Goal: Task Accomplishment & Management: Complete application form

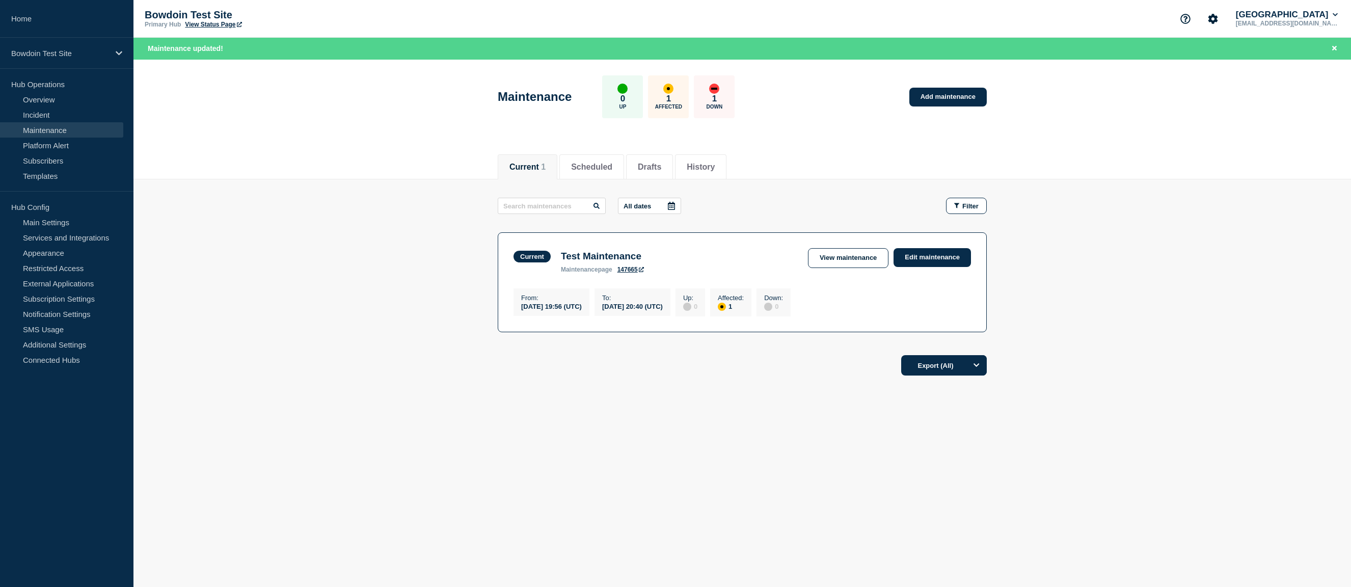
click at [377, 202] on main "All dates Filter Current 1 Affected Test Maintenance From [DATE] 19:56 (UTC) To…" at bounding box center [741, 263] width 1217 height 168
click at [30, 114] on link "Incident" at bounding box center [61, 114] width 123 height 15
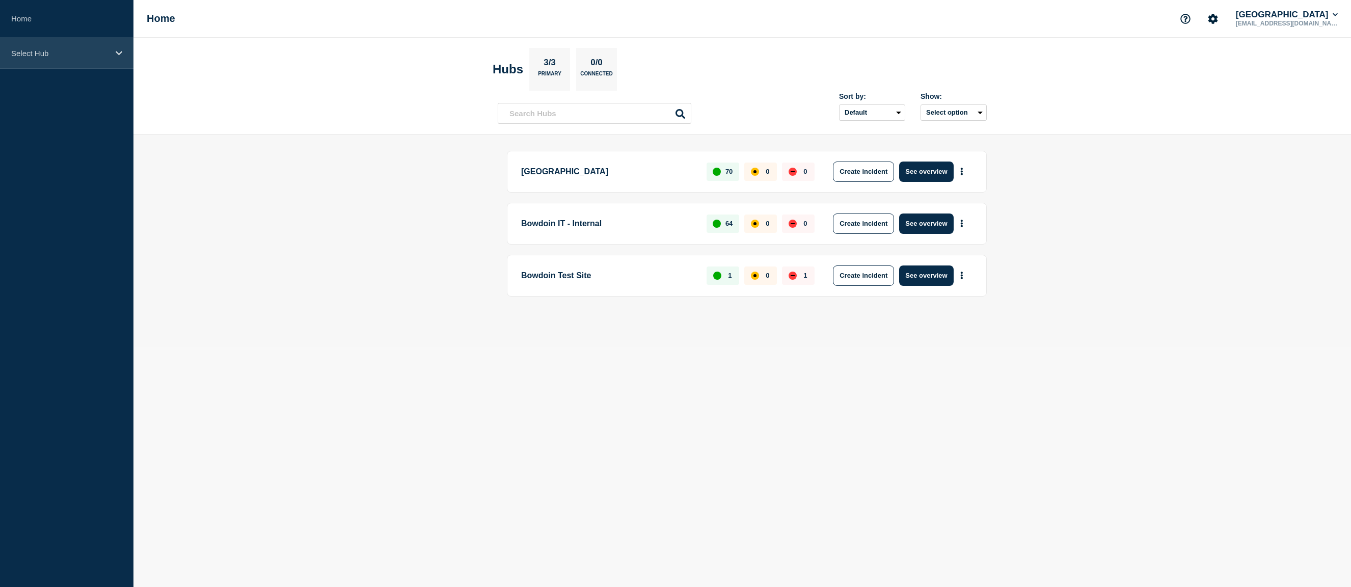
click at [64, 56] on p "Select Hub" at bounding box center [60, 53] width 98 height 9
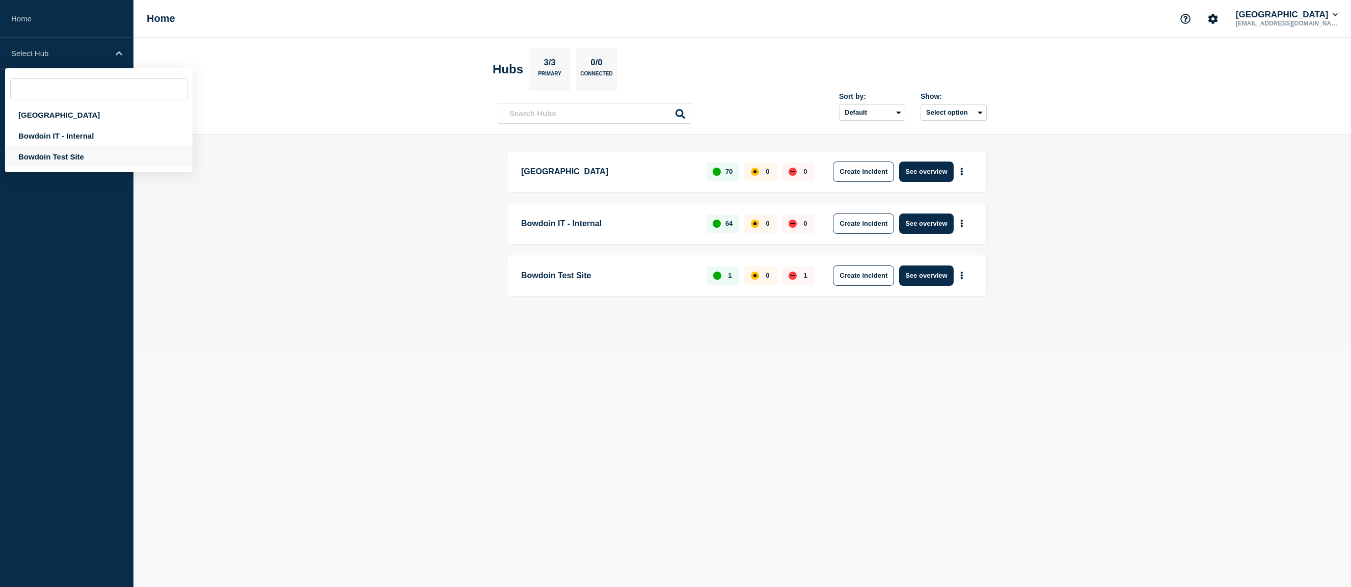
click at [73, 161] on div "Bowdoin Test Site" at bounding box center [98, 156] width 187 height 21
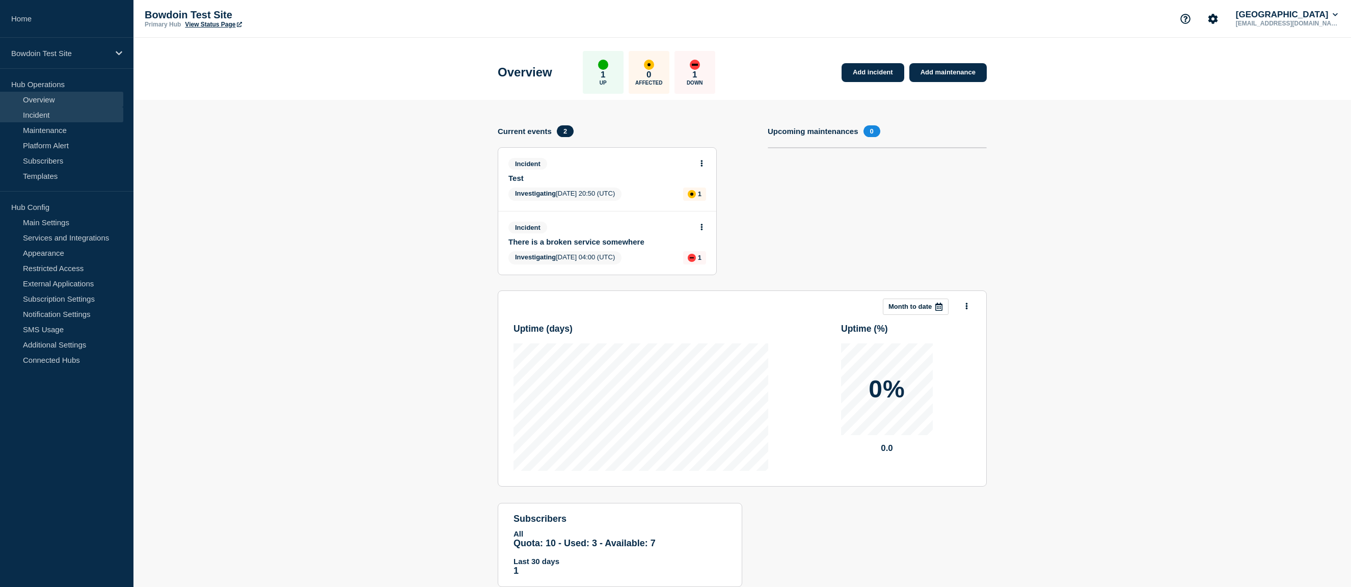
click at [53, 113] on link "Incident" at bounding box center [61, 114] width 123 height 15
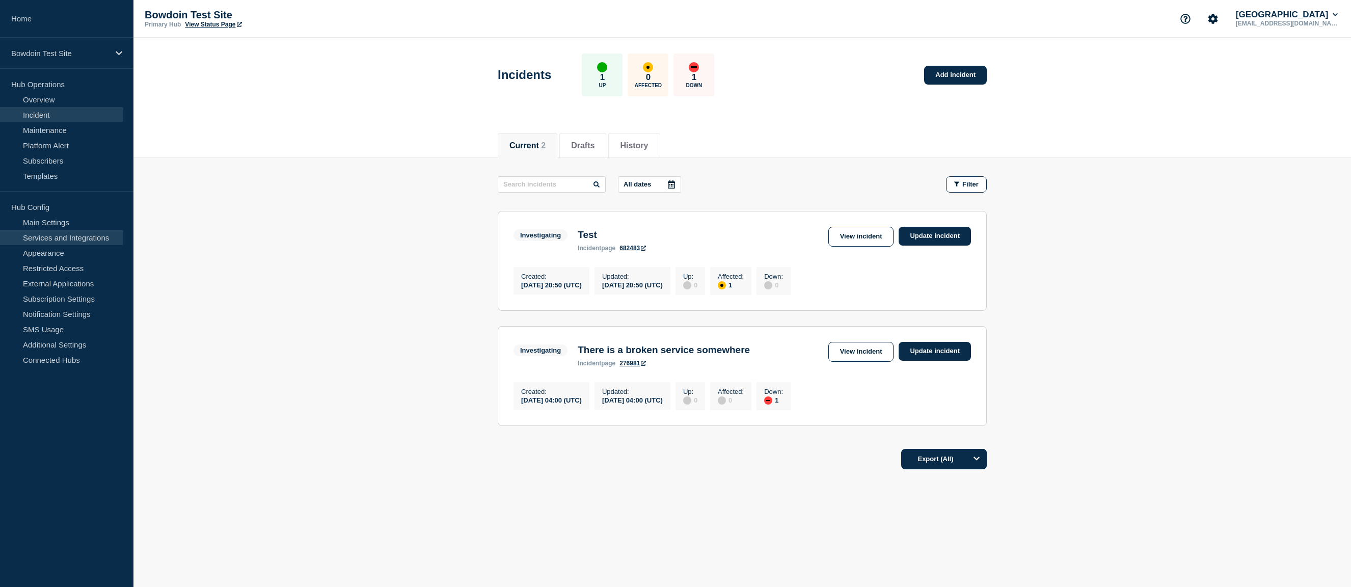
click at [60, 237] on link "Services and Integrations" at bounding box center [61, 237] width 123 height 15
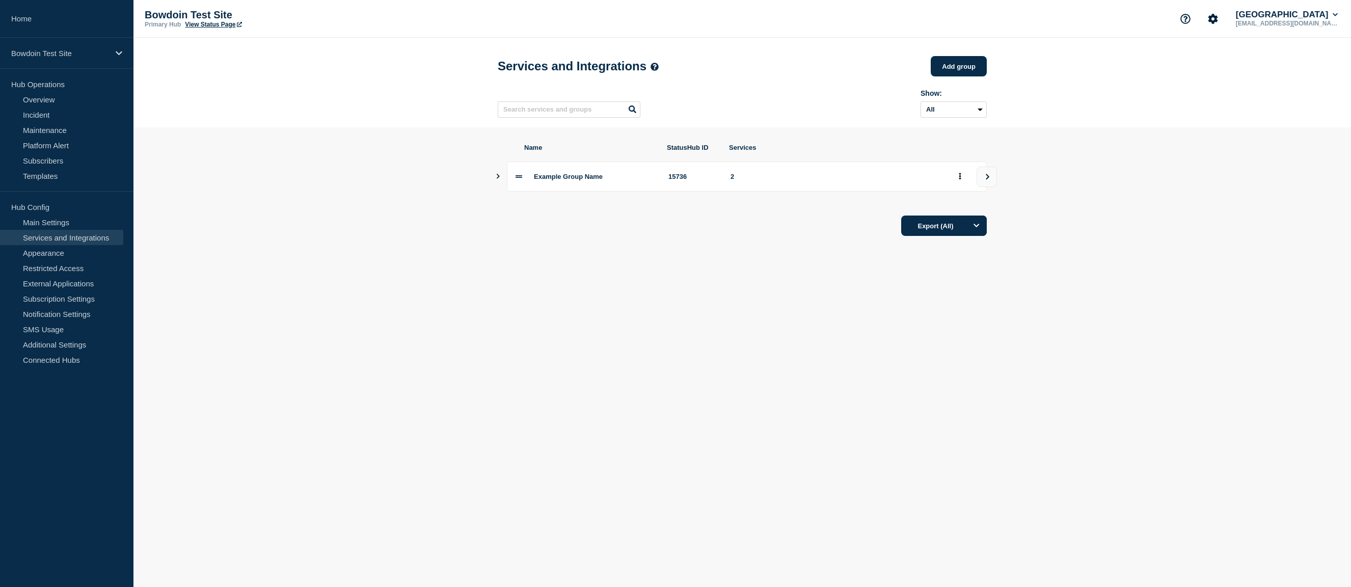
click at [498, 178] on icon "Show services" at bounding box center [498, 176] width 7 height 5
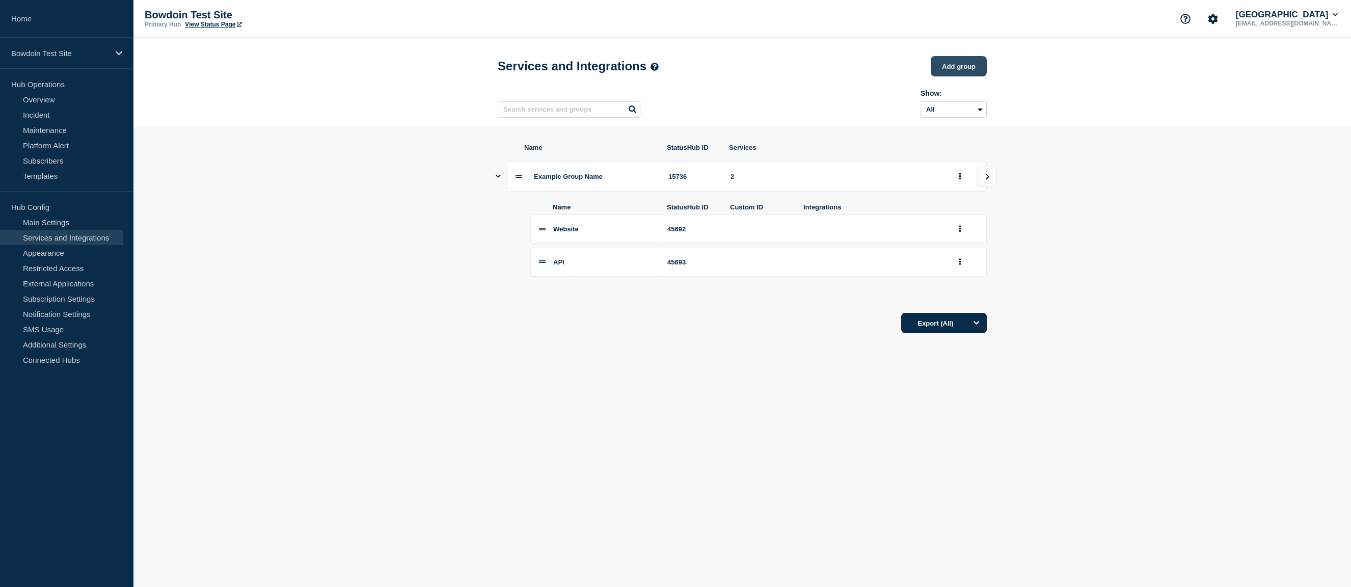
click at [966, 68] on button "Add group" at bounding box center [959, 66] width 56 height 20
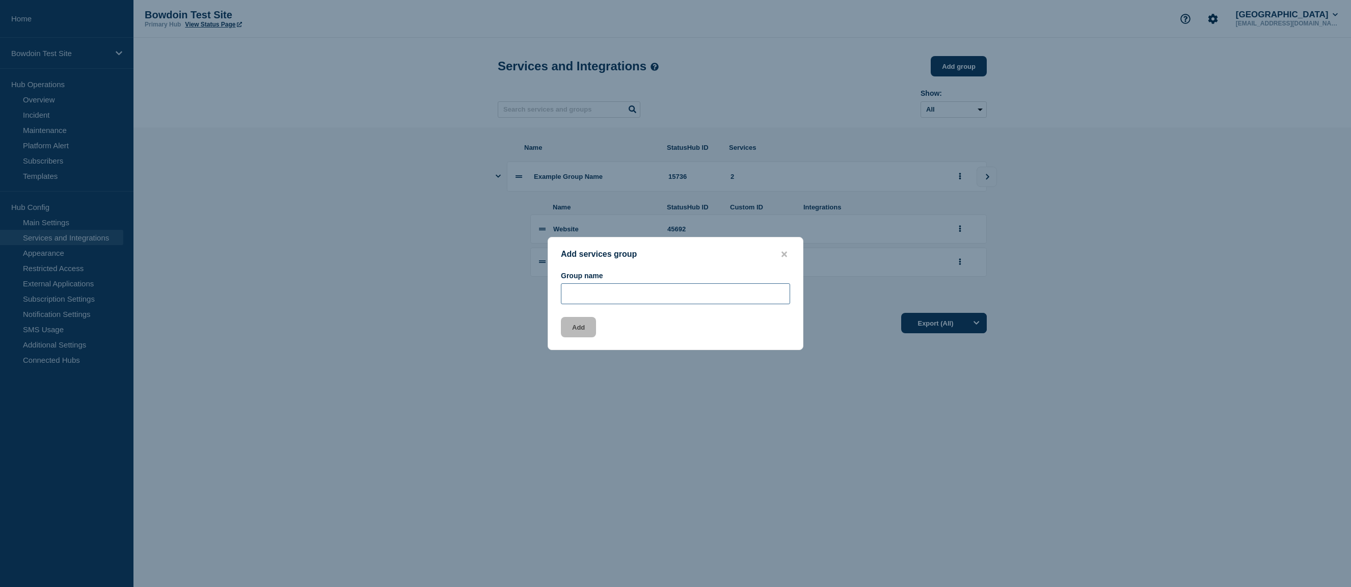
click at [600, 293] on input "Group name" at bounding box center [675, 293] width 229 height 21
type input "Classrooms"
click at [581, 327] on button "Add" at bounding box center [578, 327] width 35 height 20
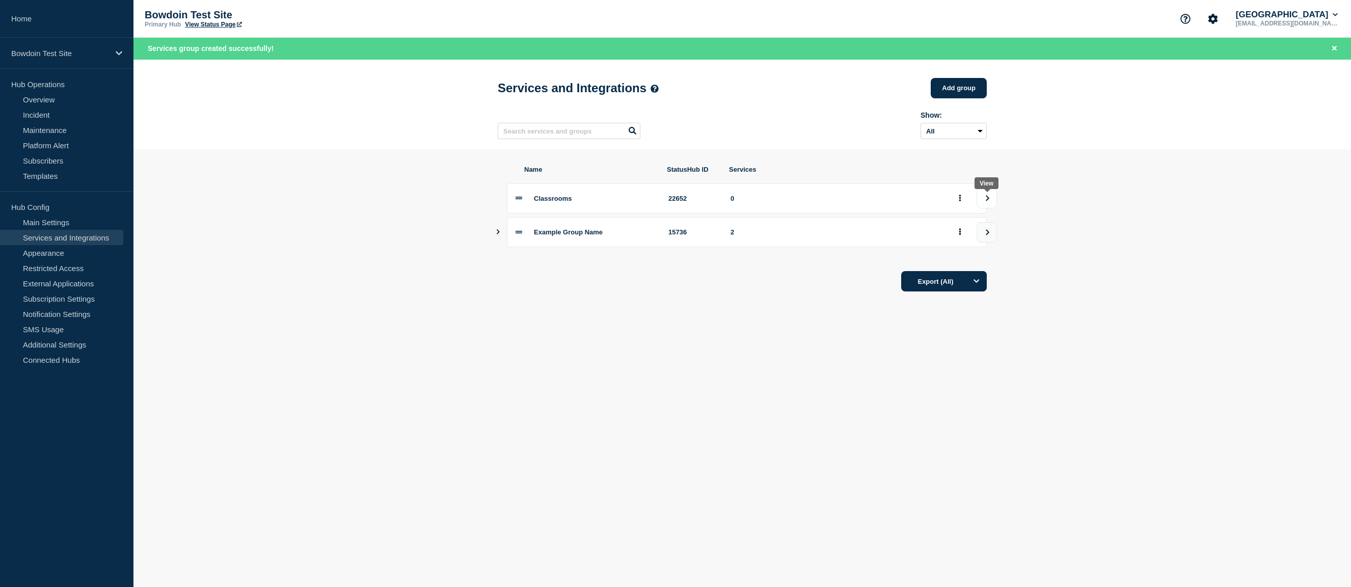
click at [983, 201] on button "view group" at bounding box center [986, 198] width 20 height 20
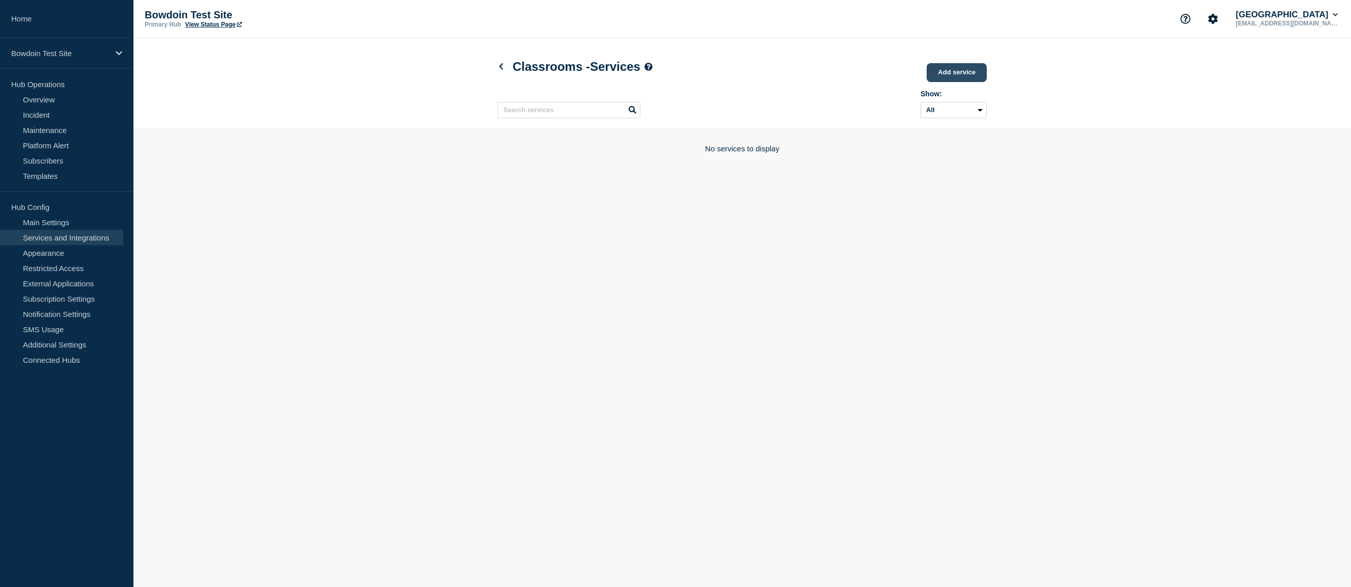
click at [947, 67] on link "Add service" at bounding box center [956, 72] width 60 height 19
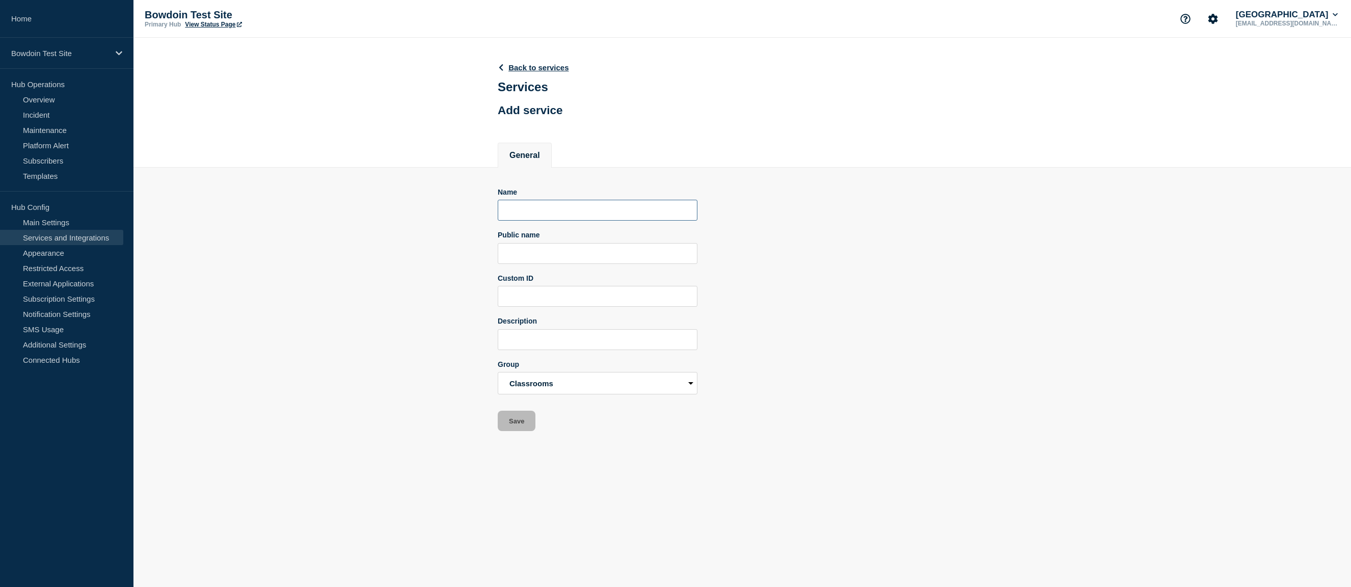
click at [523, 212] on input "Name" at bounding box center [598, 210] width 200 height 21
drag, startPoint x: 550, startPoint y: 217, endPoint x: 476, endPoint y: 214, distance: 74.4
click at [476, 214] on section "Name [PERSON_NAME] 207 Public name Custom ID Description Group Classrooms Examp…" at bounding box center [741, 300] width 1217 height 264
type input "Roux 207"
click at [536, 260] on input "Public name" at bounding box center [598, 253] width 200 height 21
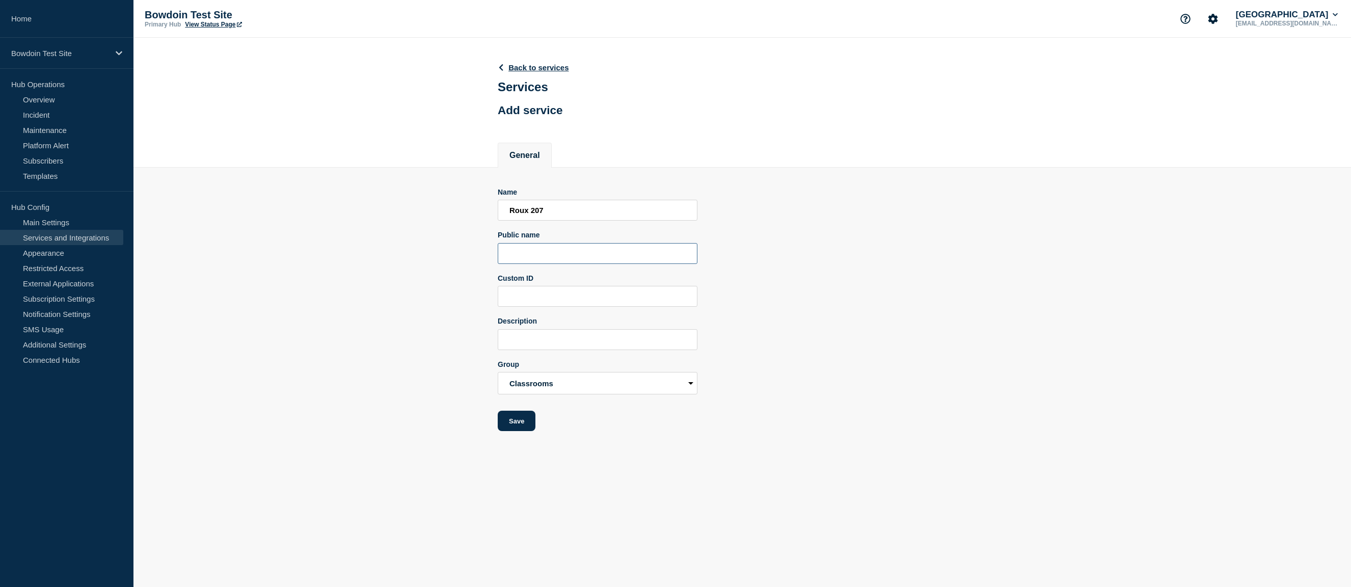
paste input "Roux 207"
type input "Roux 207"
click at [522, 431] on button "Save" at bounding box center [517, 421] width 38 height 20
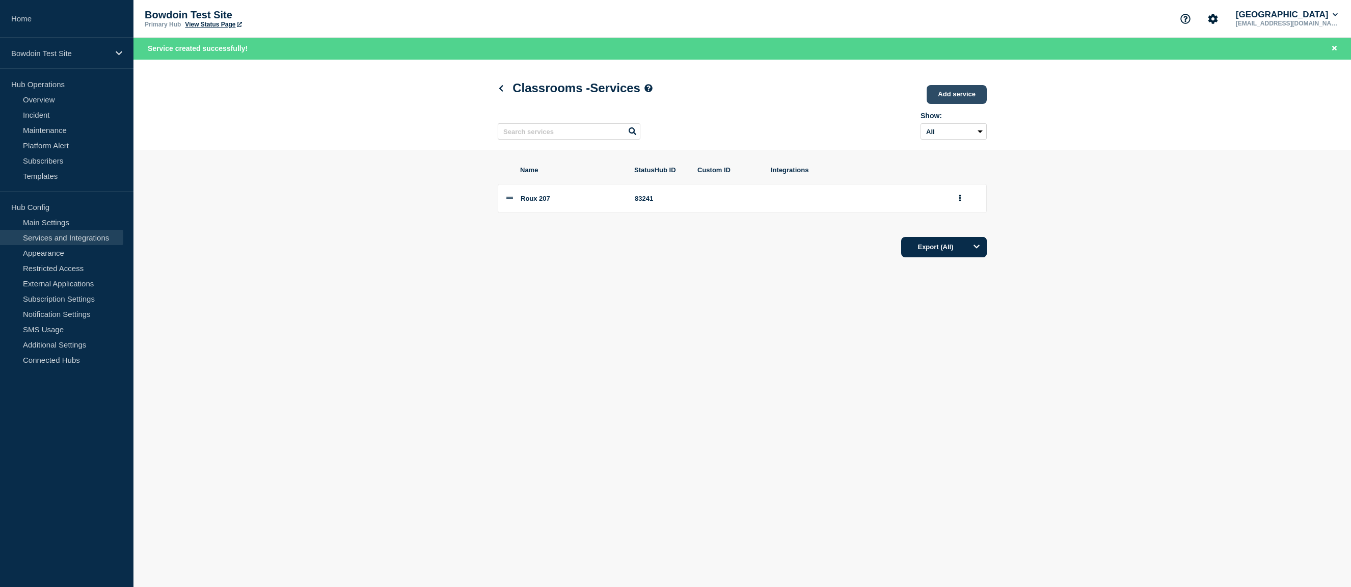
click at [950, 98] on link "Add service" at bounding box center [956, 94] width 60 height 19
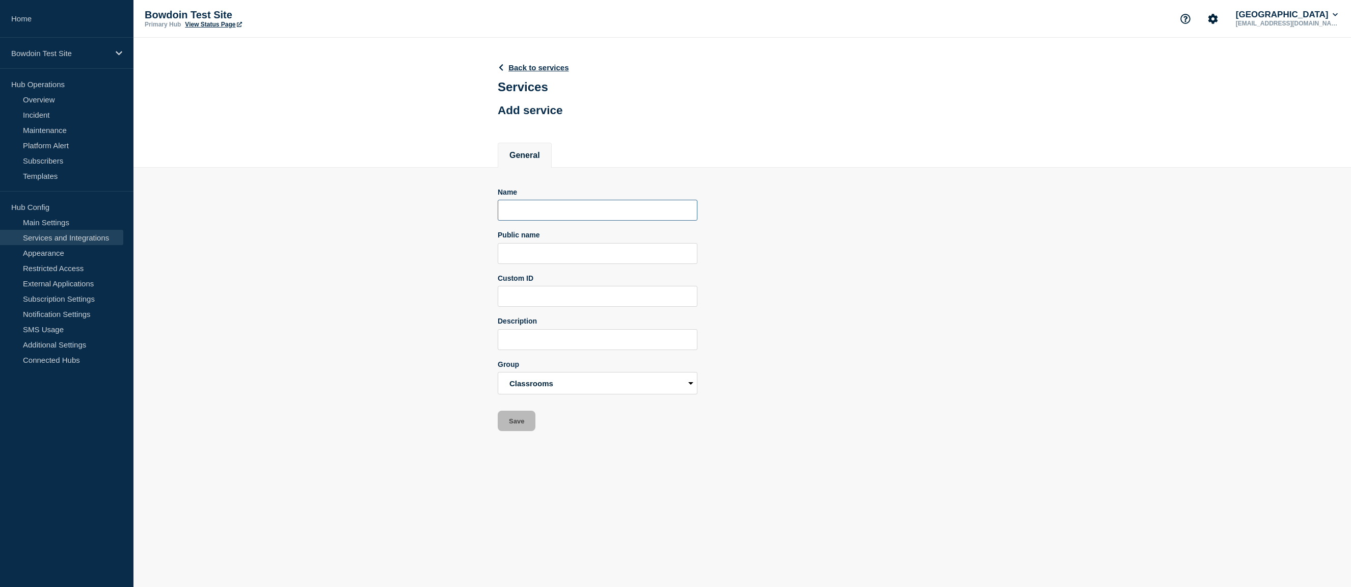
click at [567, 221] on input "Name" at bounding box center [598, 210] width 200 height 21
type input "[PERSON_NAME] 129"
click at [515, 431] on button "Save" at bounding box center [517, 421] width 38 height 20
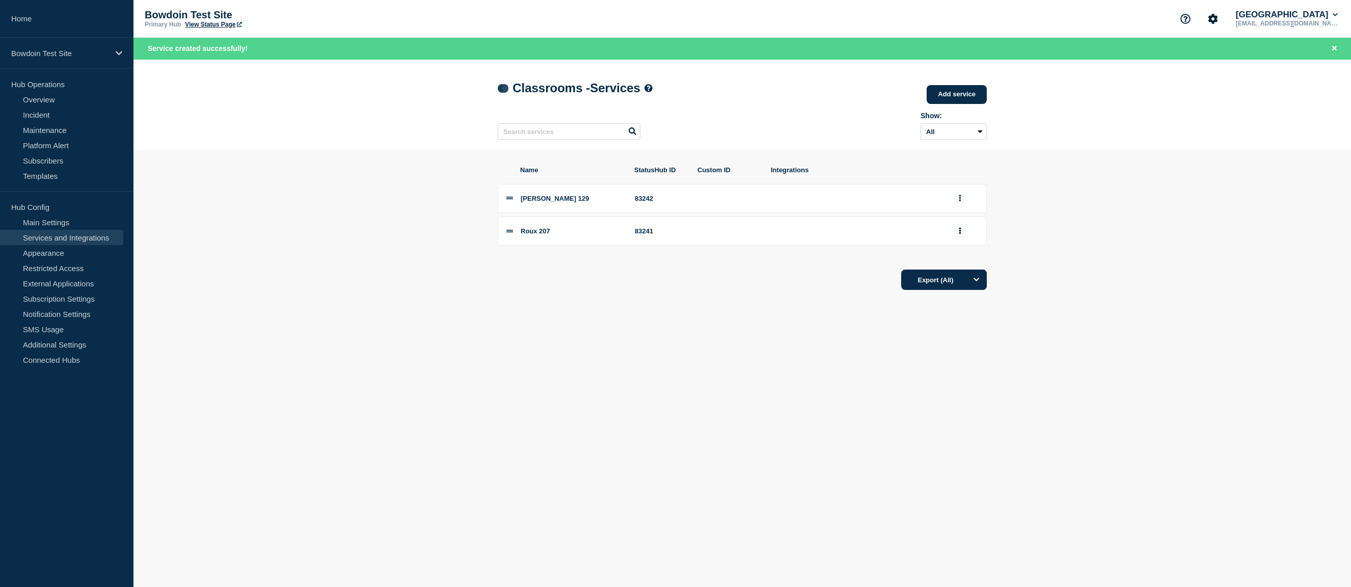
click at [503, 89] on icon at bounding box center [501, 88] width 8 height 7
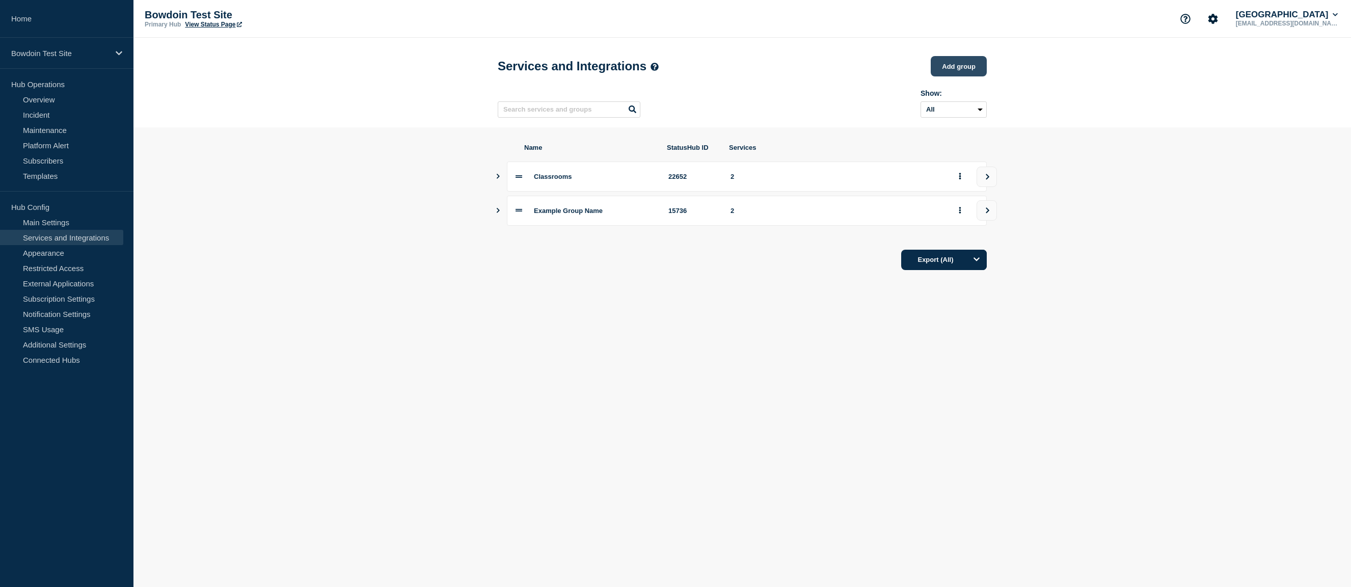
click at [963, 67] on button "Add group" at bounding box center [959, 66] width 56 height 20
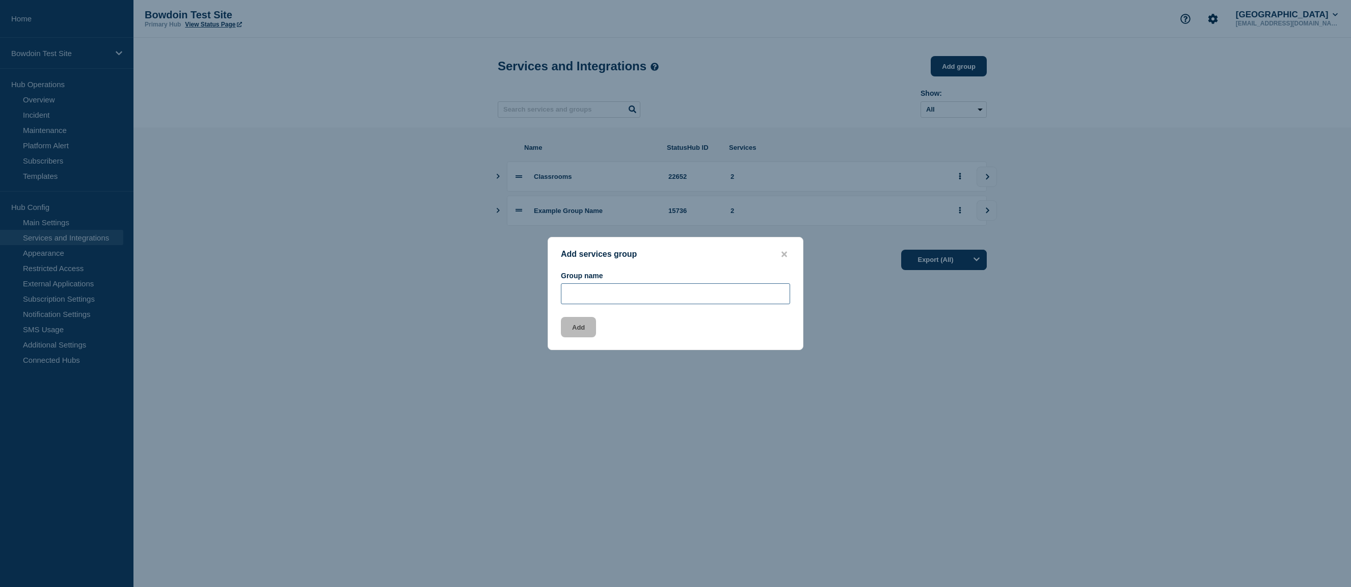
click at [617, 297] on input "Group name" at bounding box center [675, 293] width 229 height 21
type input "E"
type input "Collaboration and Communication"
click at [571, 331] on button "Add" at bounding box center [578, 327] width 35 height 20
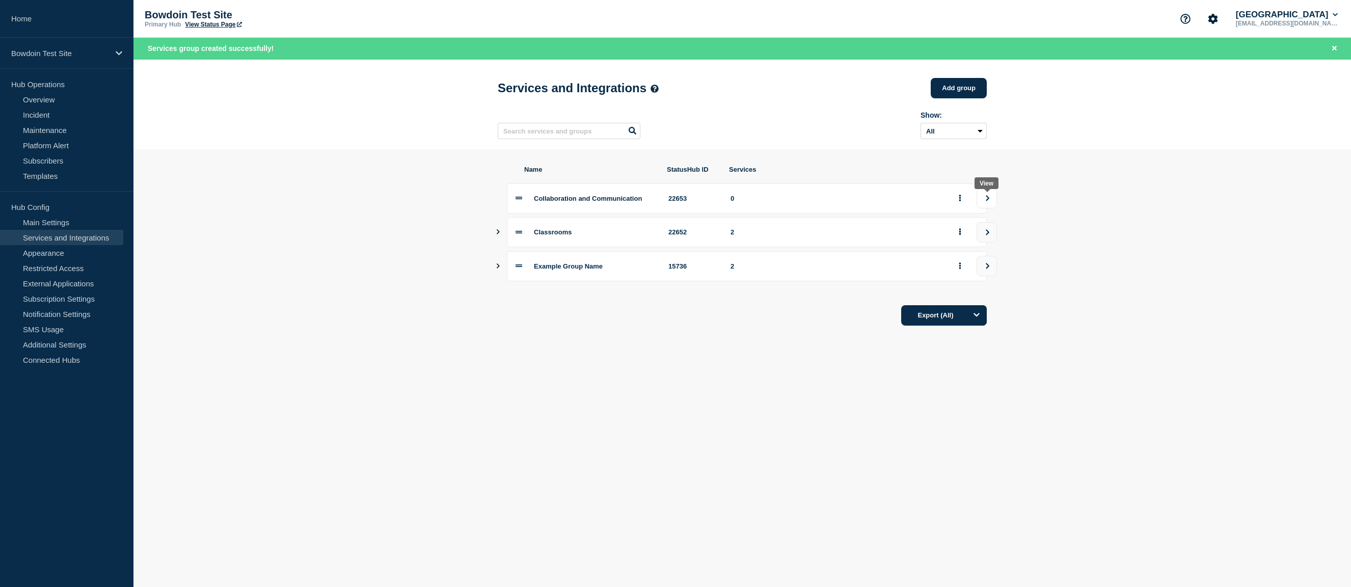
click at [988, 201] on icon "view group" at bounding box center [988, 198] width 4 height 6
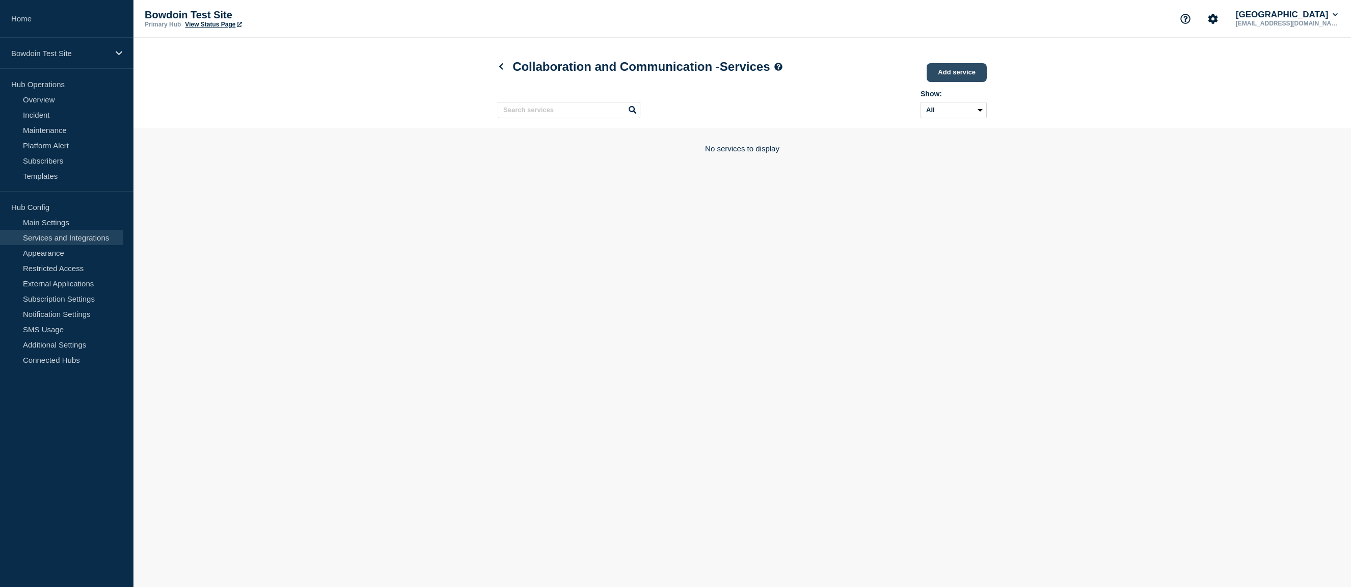
click at [957, 73] on link "Add service" at bounding box center [956, 72] width 60 height 19
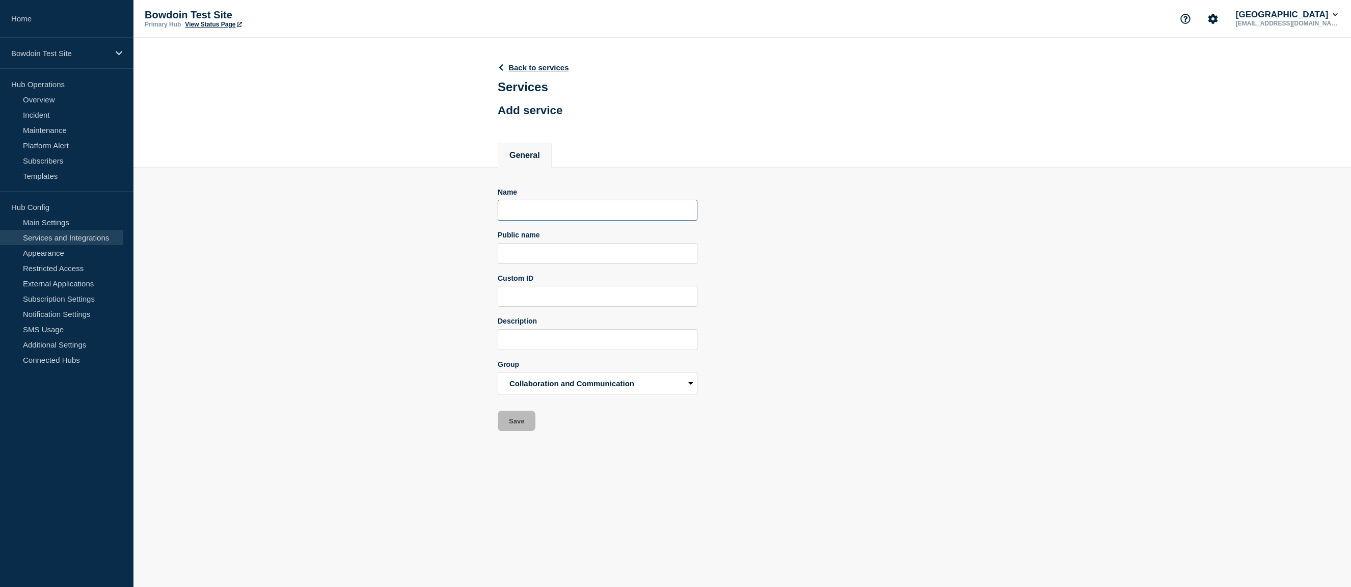
click at [575, 216] on input "Name" at bounding box center [598, 210] width 200 height 21
type input "Email"
click at [515, 425] on button "Save" at bounding box center [517, 421] width 38 height 20
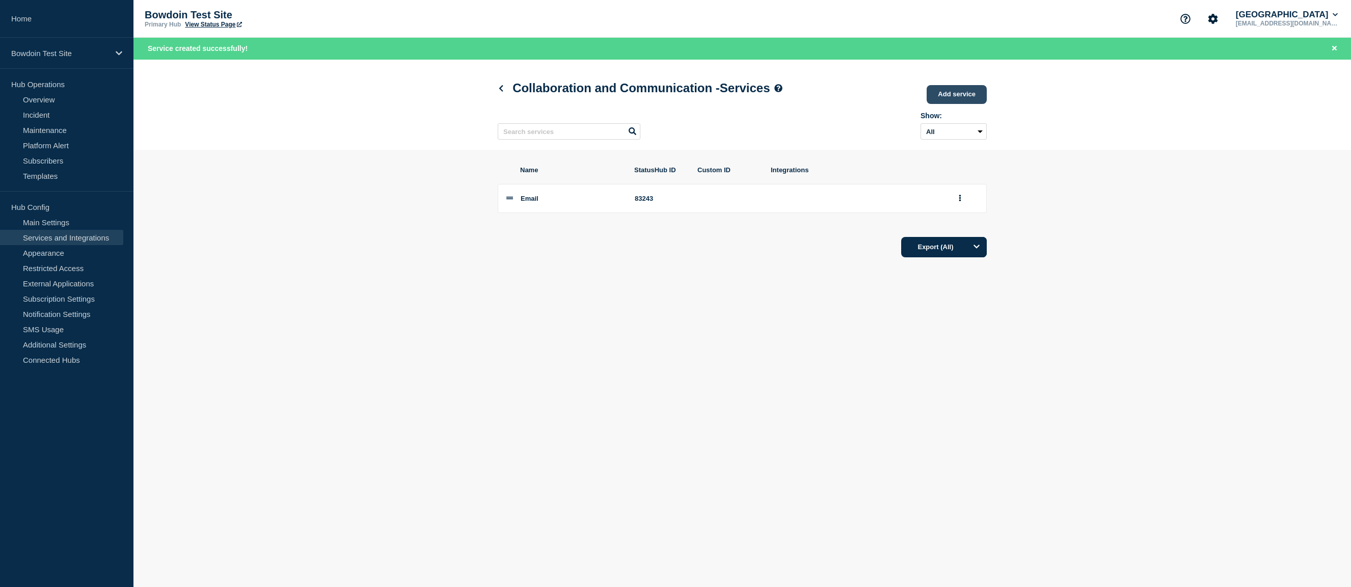
click at [964, 93] on link "Add service" at bounding box center [956, 94] width 60 height 19
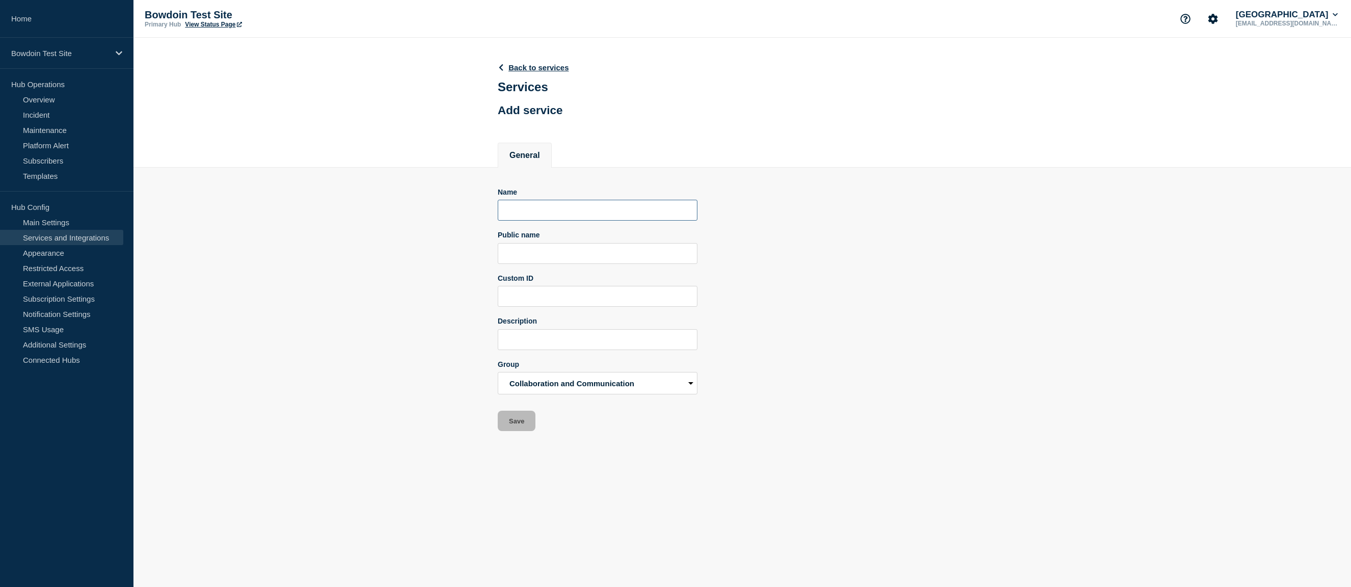
click at [565, 218] on input "Name" at bounding box center [598, 210] width 200 height 21
type input "Z"
type input "T"
type input "Microsoft Teams"
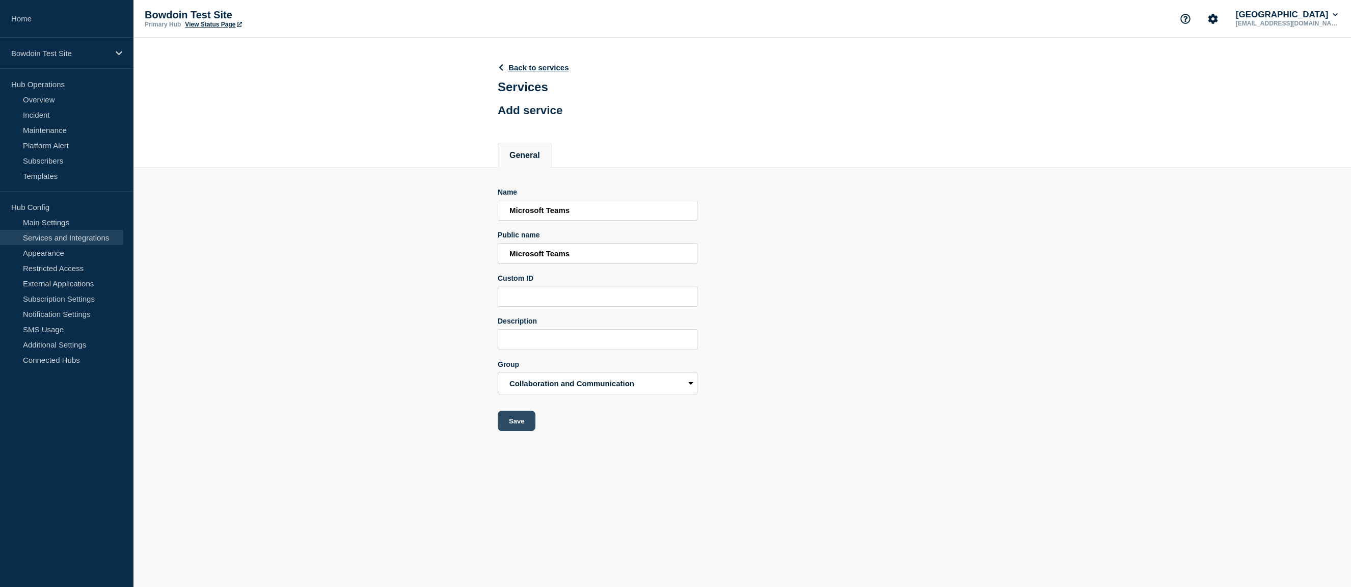
click at [526, 431] on button "Save" at bounding box center [517, 421] width 38 height 20
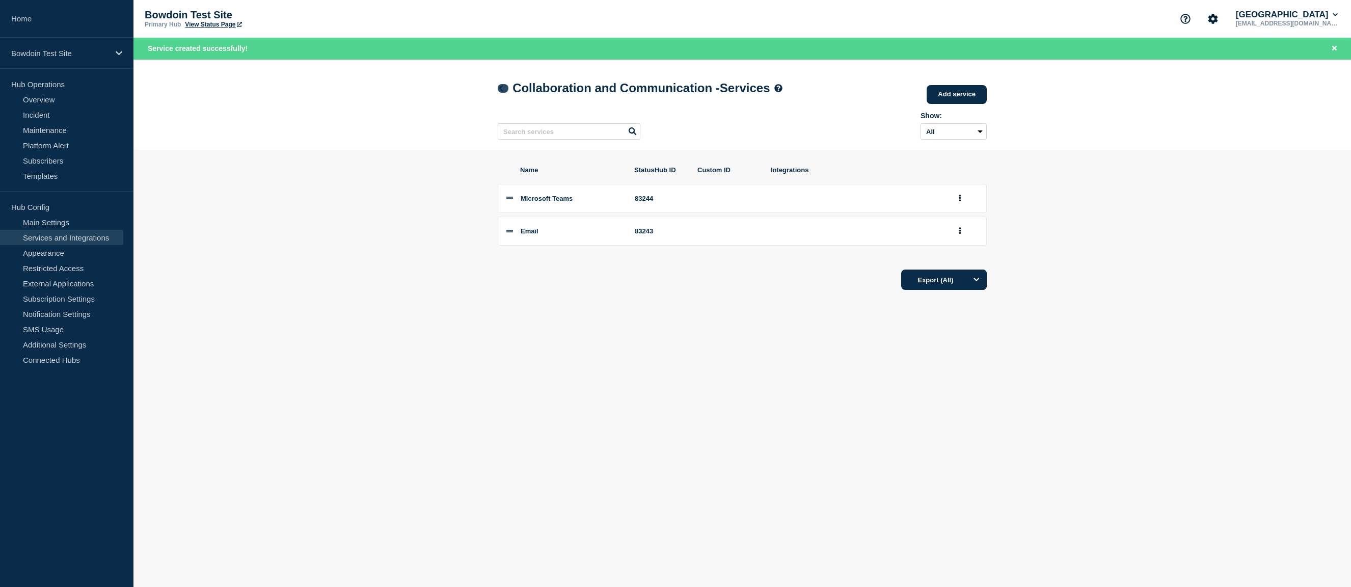
click at [503, 86] on icon at bounding box center [501, 88] width 8 height 7
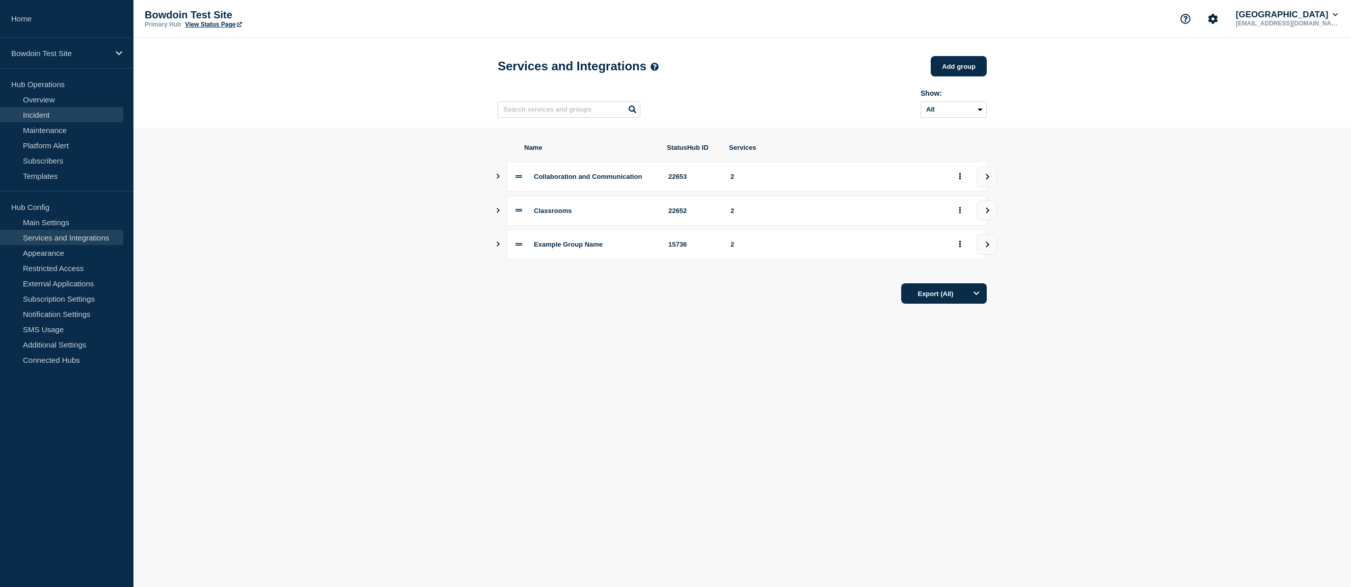
click at [49, 116] on link "Incident" at bounding box center [61, 114] width 123 height 15
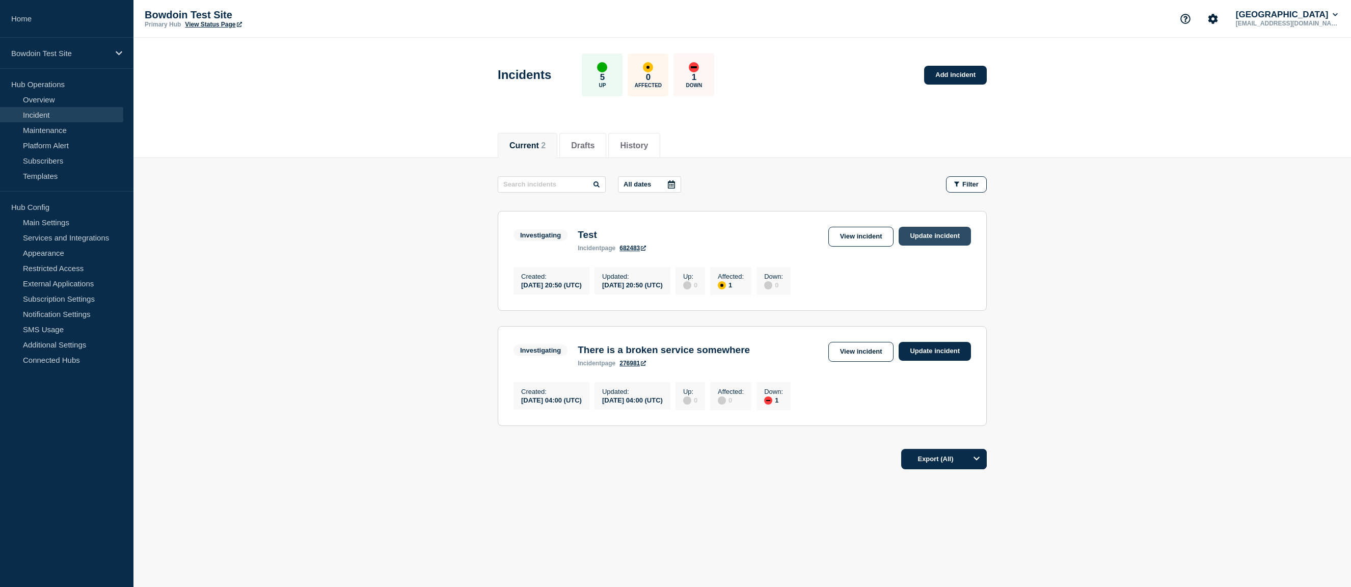
click at [925, 237] on link "Update incident" at bounding box center [934, 236] width 72 height 19
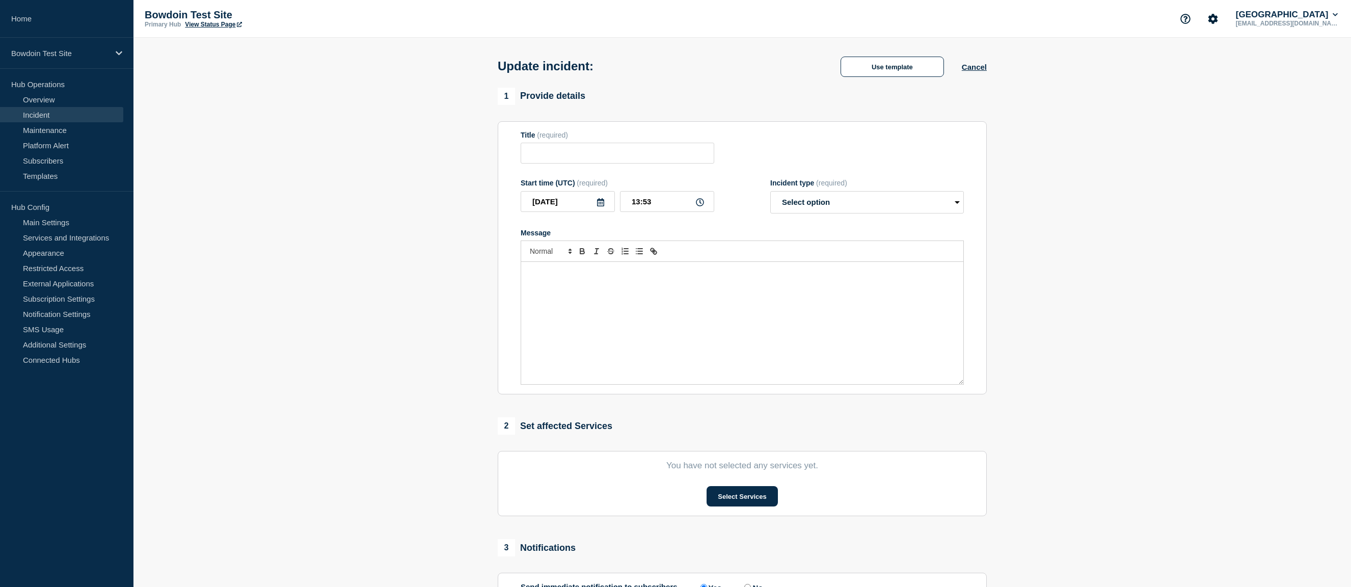
type input "Test"
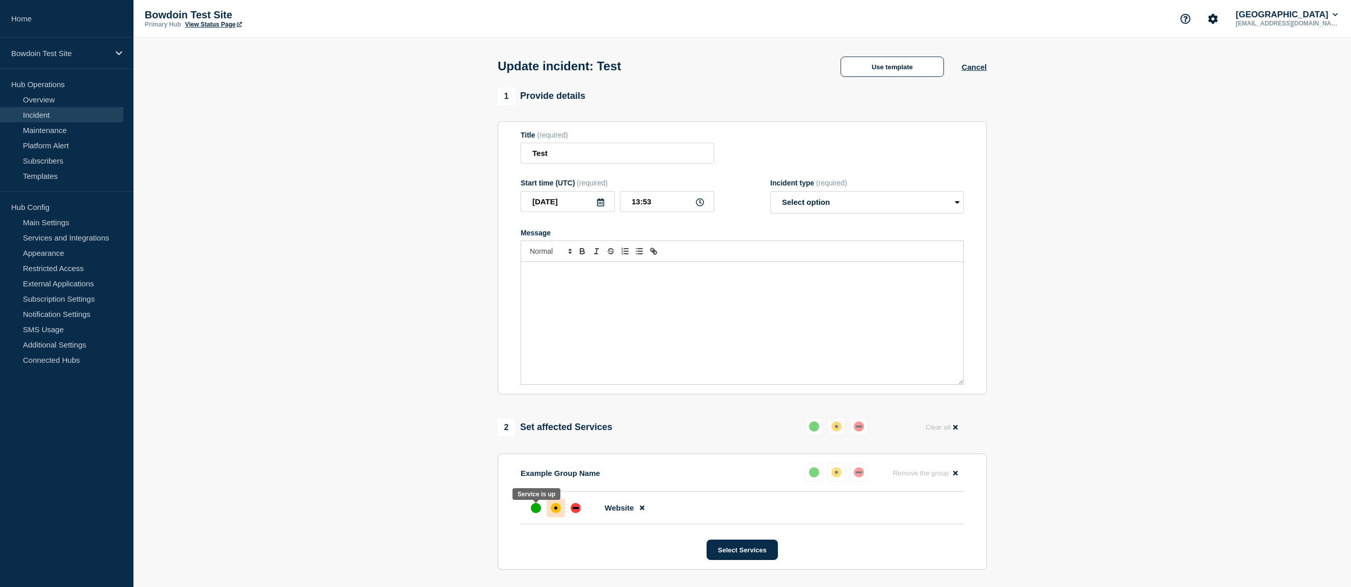
drag, startPoint x: 540, startPoint y: 514, endPoint x: 554, endPoint y: 498, distance: 21.0
click at [540, 513] on div "up" at bounding box center [536, 508] width 10 height 10
select select "resolved"
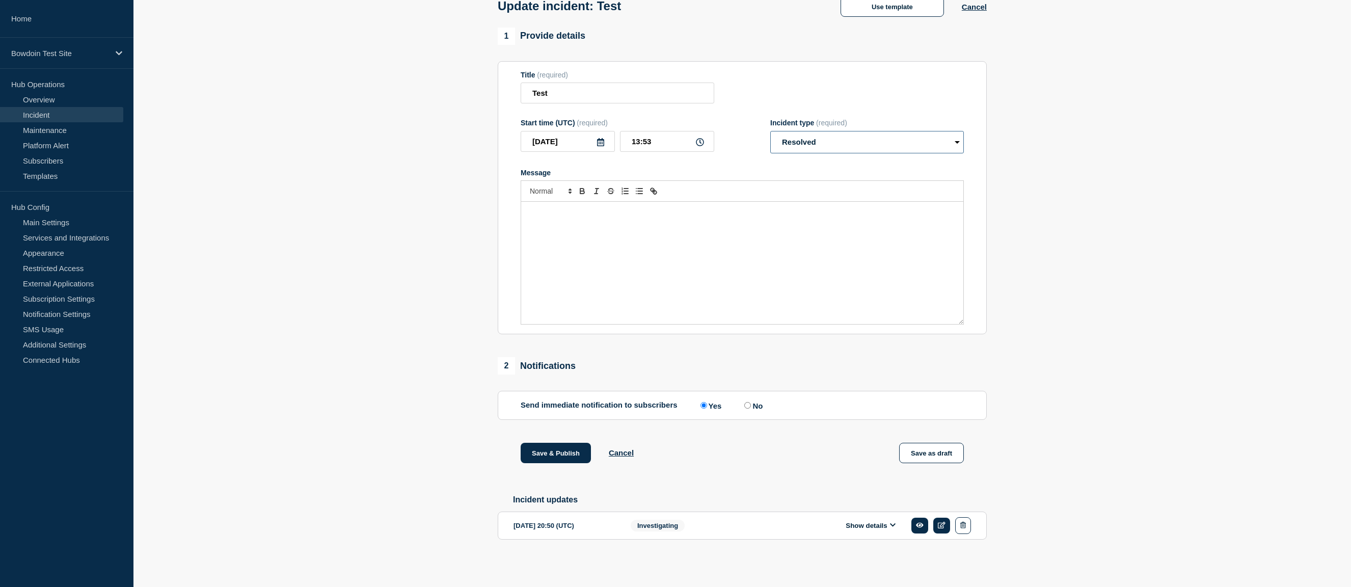
scroll to position [68, 0]
click at [744, 403] on input "No" at bounding box center [747, 405] width 7 height 7
radio input "true"
radio input "false"
click at [535, 451] on button "Save & Publish" at bounding box center [556, 453] width 70 height 20
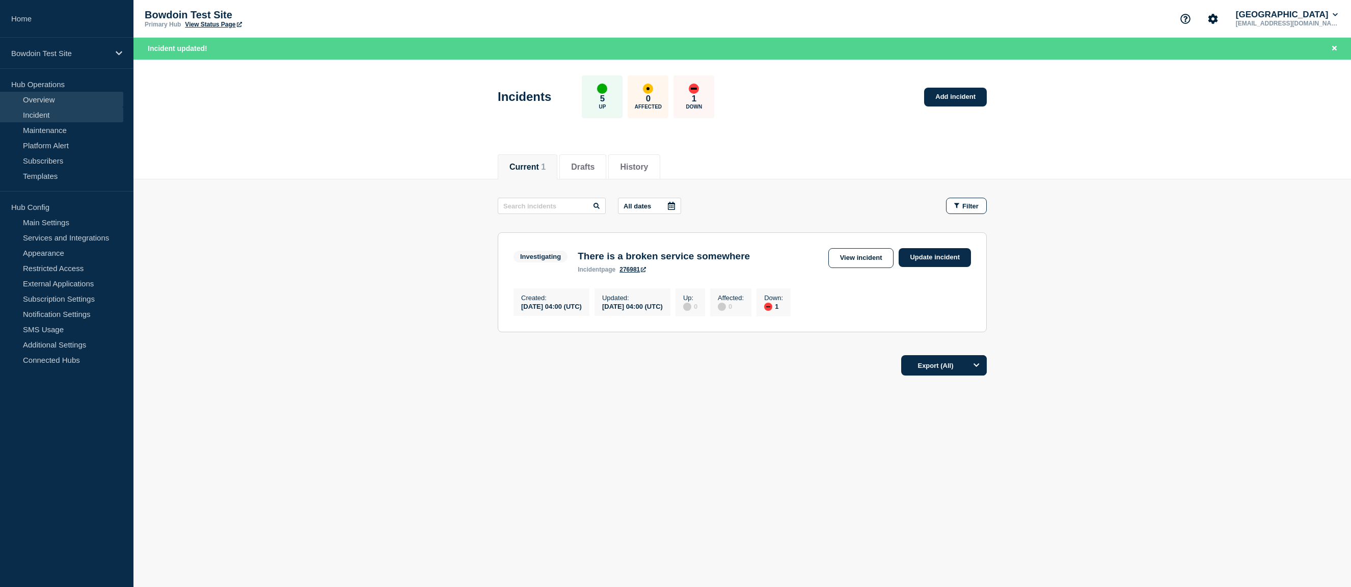
click at [44, 100] on link "Overview" at bounding box center [61, 99] width 123 height 15
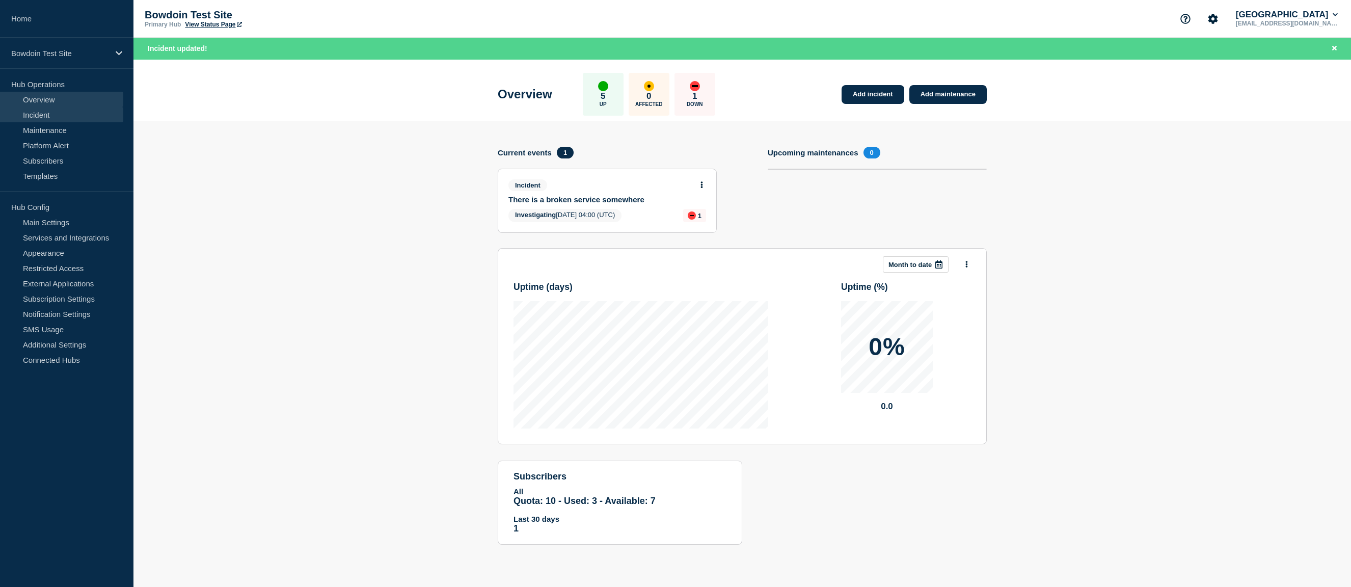
click at [41, 116] on link "Incident" at bounding box center [61, 114] width 123 height 15
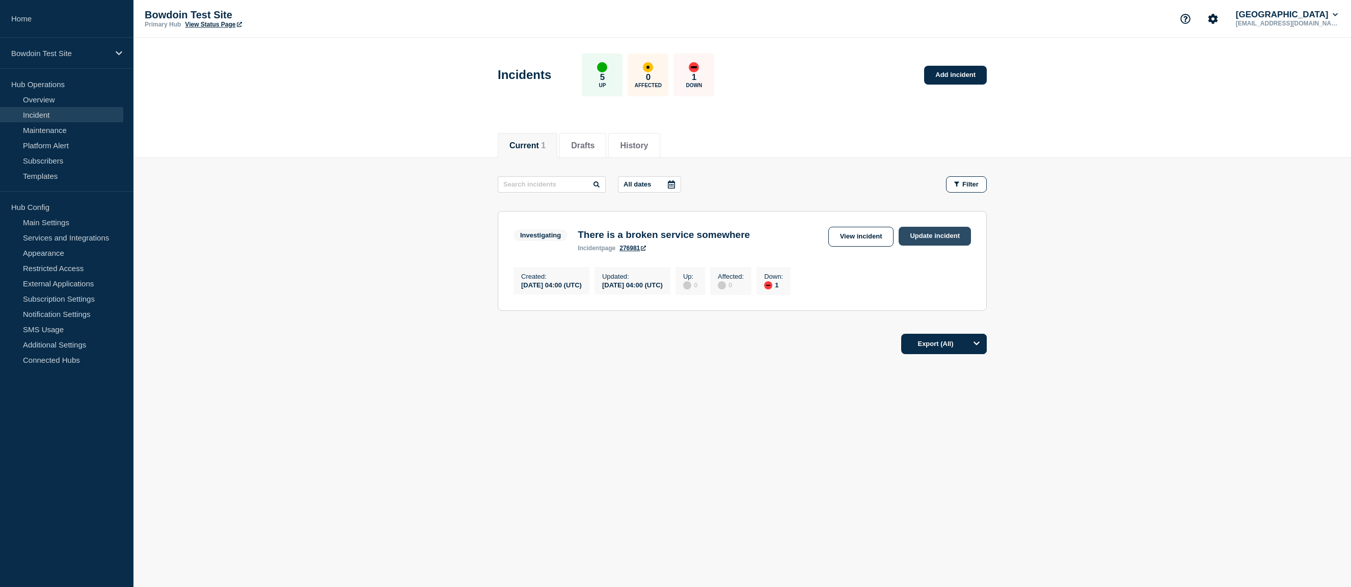
click at [924, 241] on link "Update incident" at bounding box center [934, 236] width 72 height 19
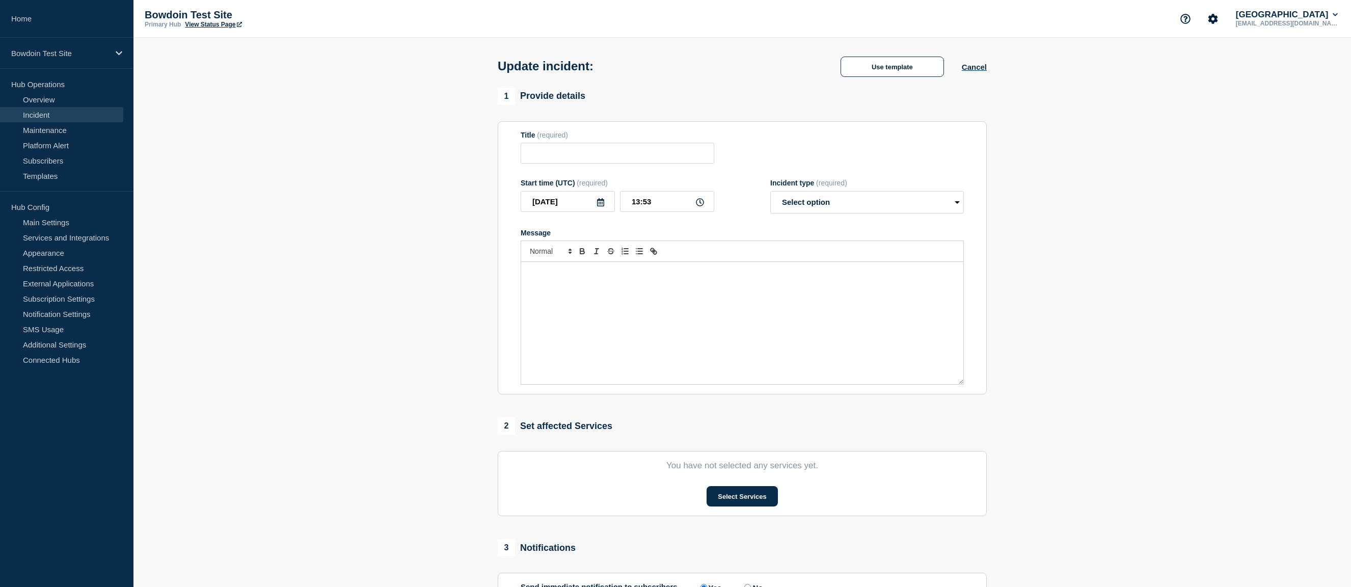
type input "There is a broken service somewhere"
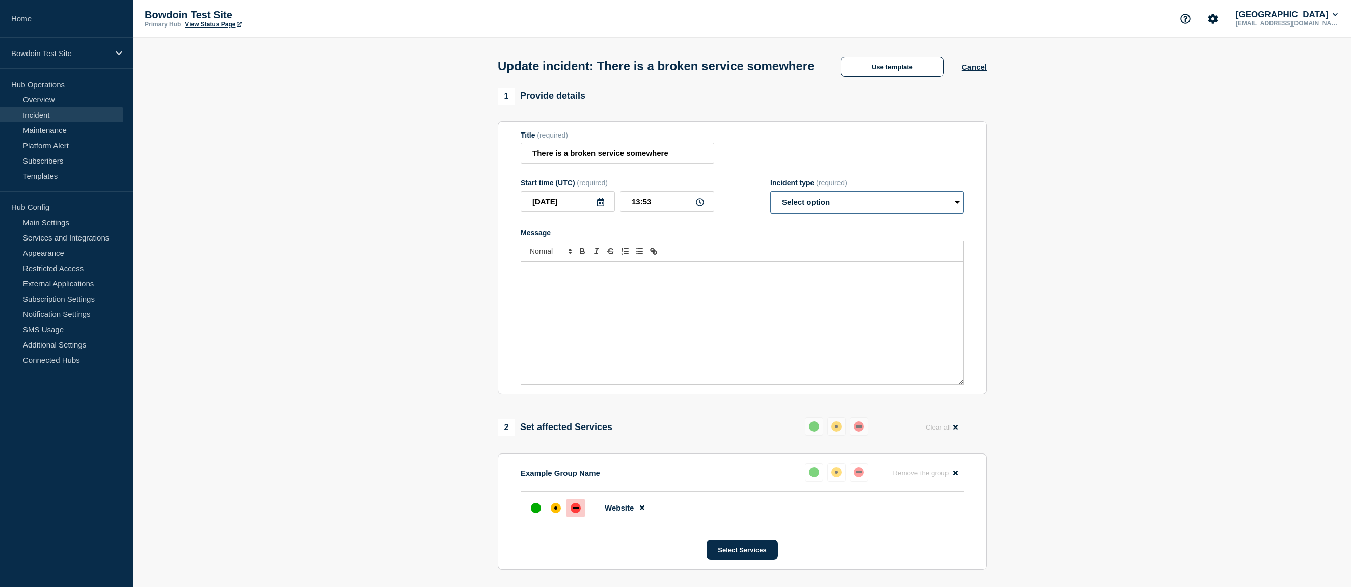
select select "resolved"
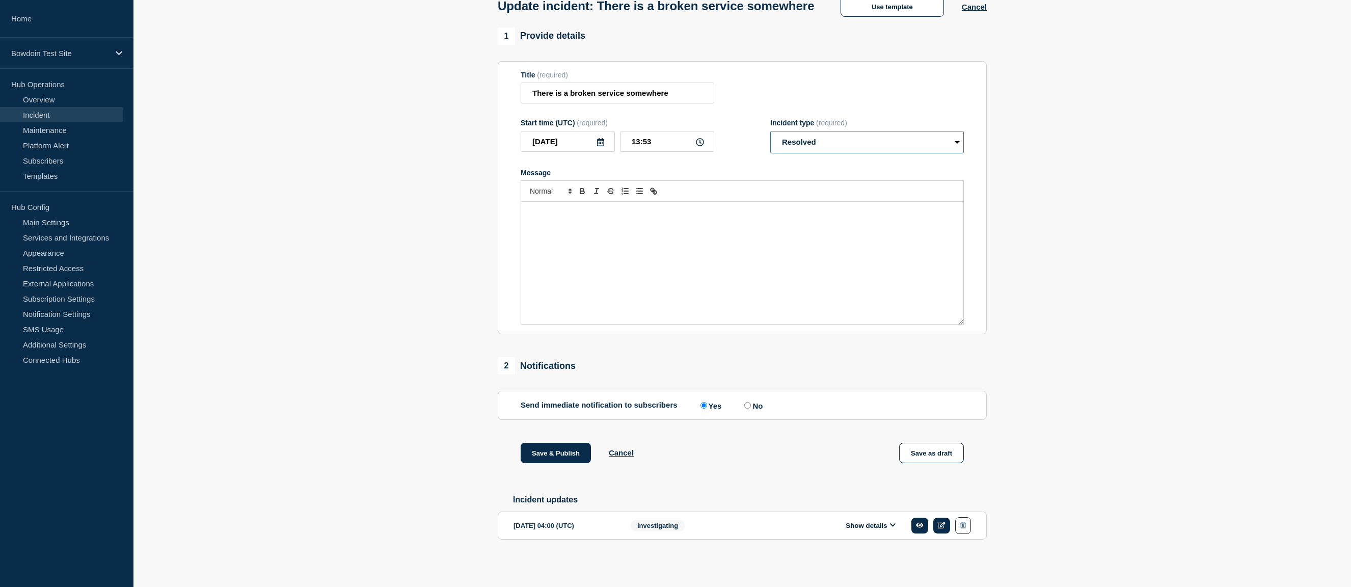
scroll to position [68, 0]
click at [744, 403] on input "No" at bounding box center [747, 405] width 7 height 7
radio input "true"
radio input "false"
click at [560, 449] on button "Save & Publish" at bounding box center [556, 453] width 70 height 20
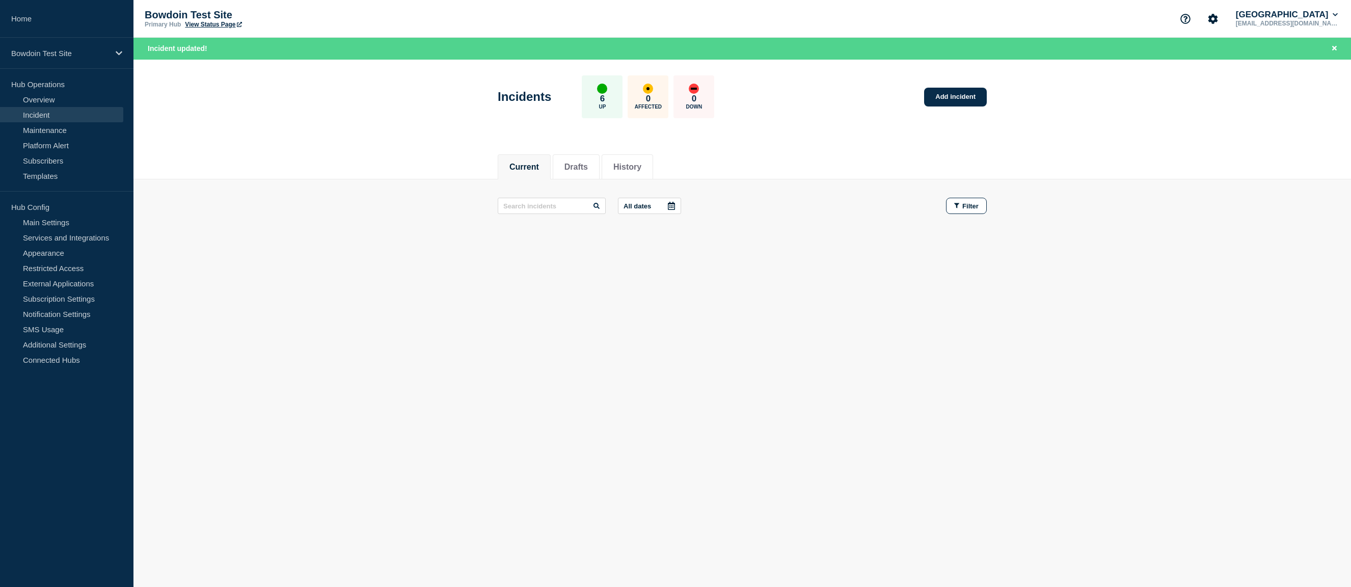
click at [31, 115] on link "Incident" at bounding box center [61, 114] width 123 height 15
click at [971, 88] on link "Add incident" at bounding box center [955, 97] width 63 height 19
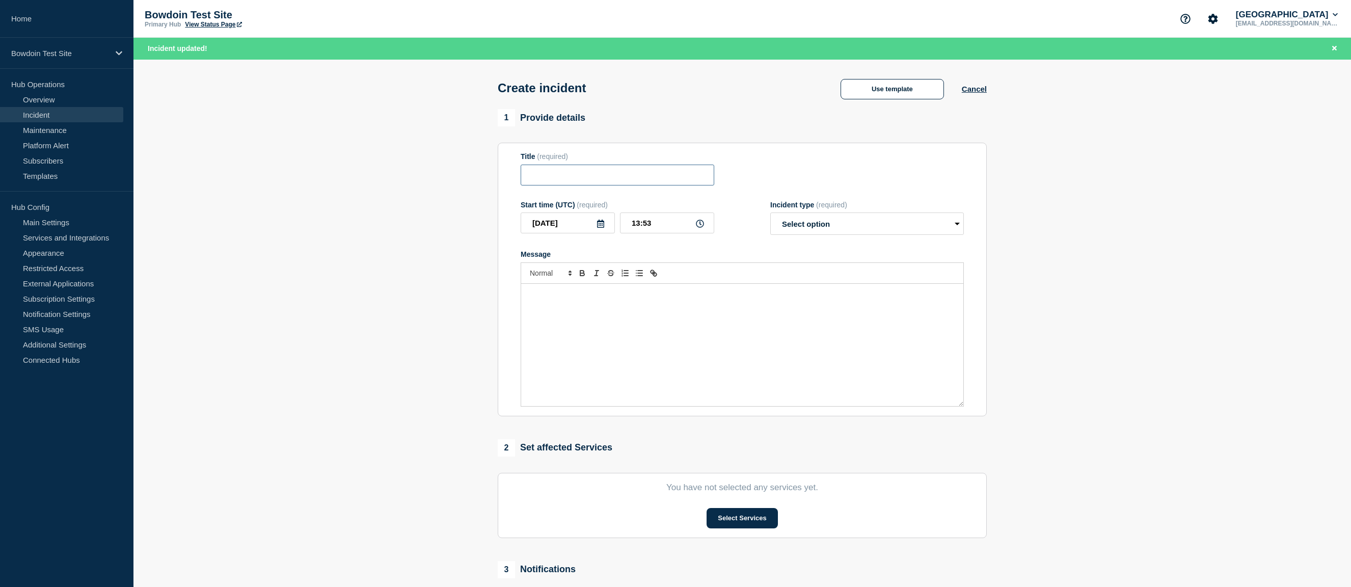
click at [608, 182] on input "Title" at bounding box center [618, 175] width 194 height 21
type input "C"
type input "Microsoft Teams Calling Unavailable"
select select "investigating"
click at [632, 329] on div "Message" at bounding box center [742, 345] width 442 height 122
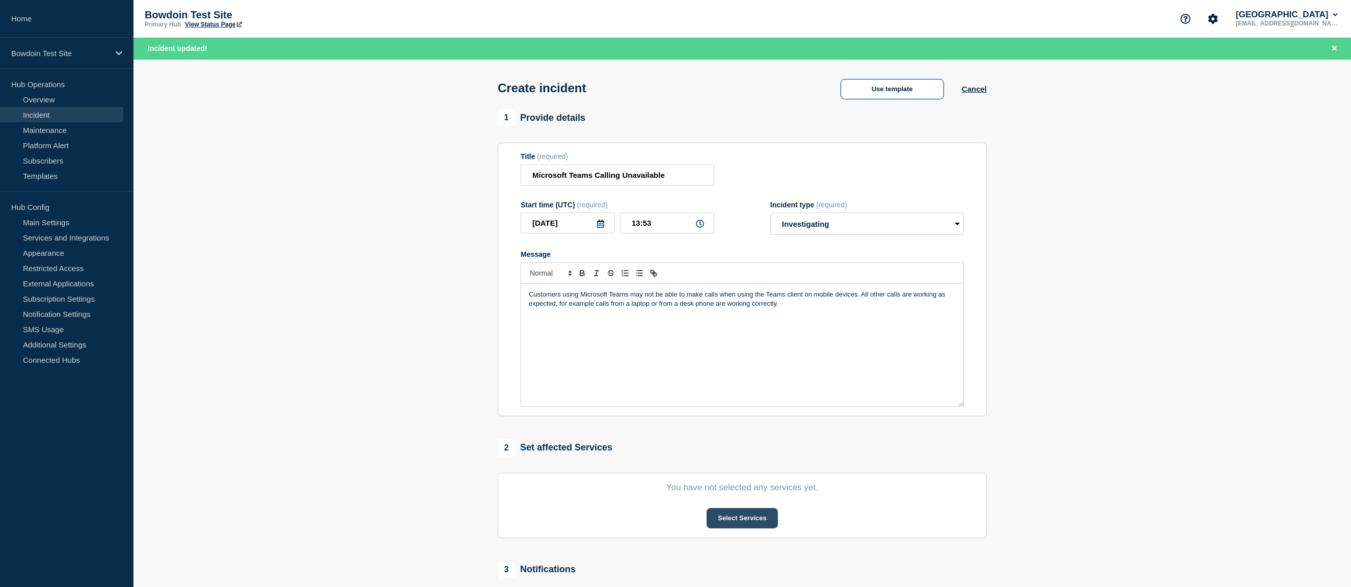
click at [738, 526] on button "Select Services" at bounding box center [741, 518] width 71 height 20
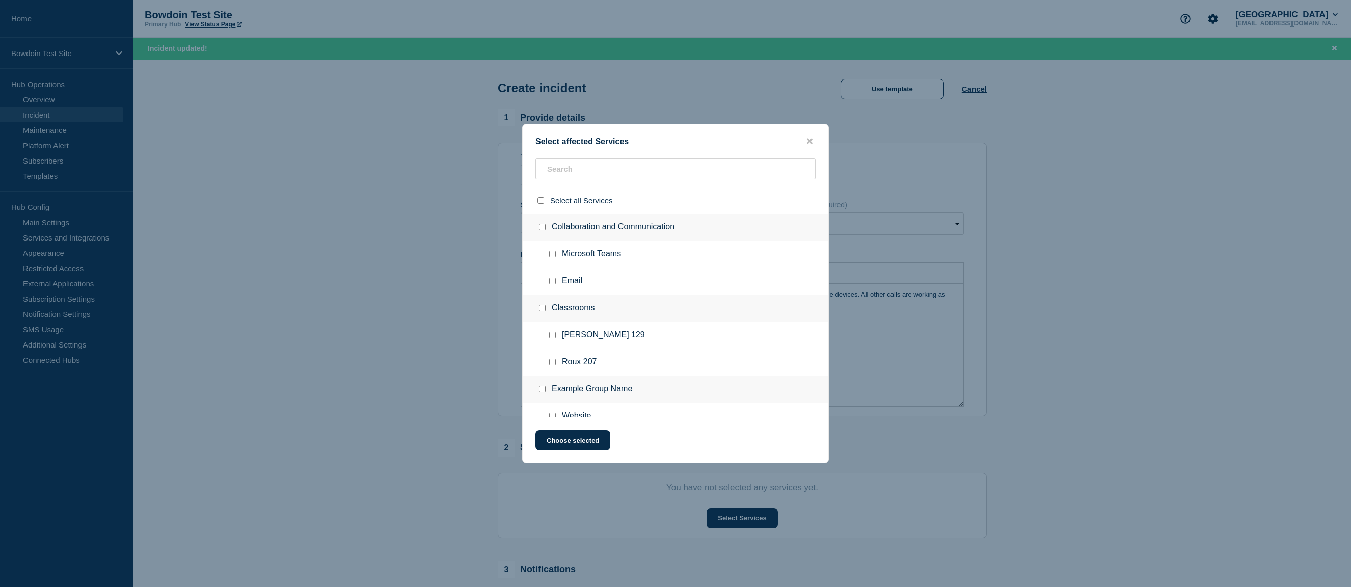
click at [551, 257] on input "Microsoft Teams checkbox" at bounding box center [552, 254] width 7 height 7
checkbox input "true"
click at [586, 443] on button "Choose selected" at bounding box center [572, 440] width 75 height 20
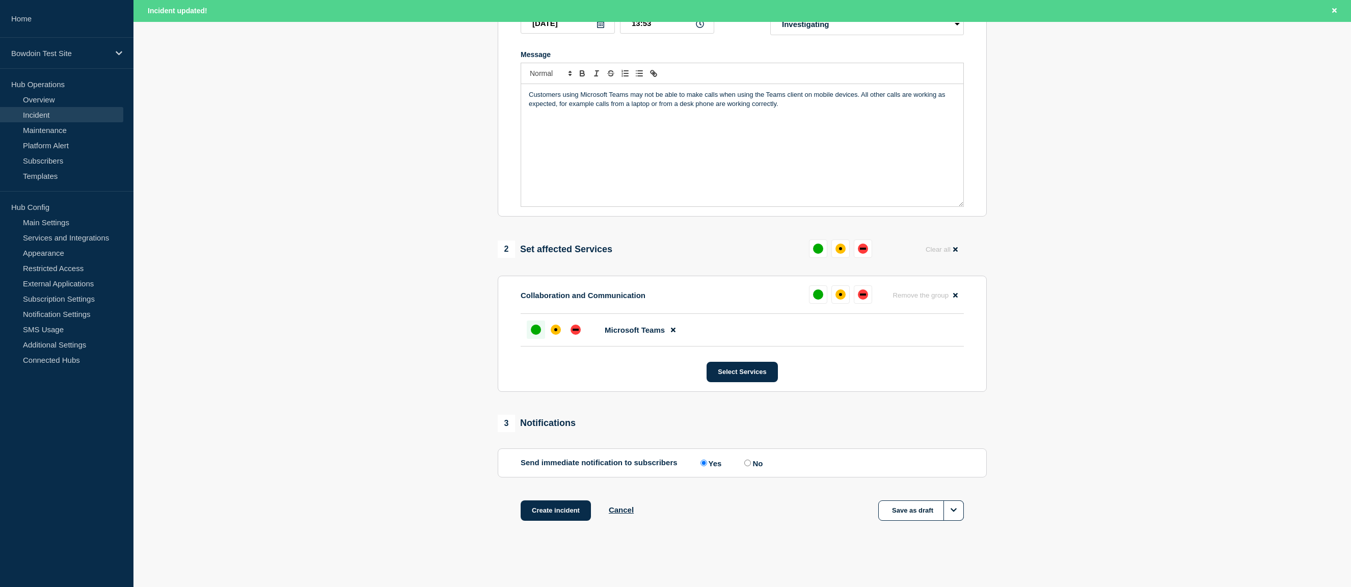
scroll to position [205, 0]
click at [554, 326] on div "affected" at bounding box center [556, 329] width 10 height 10
click at [547, 514] on button "Create incident" at bounding box center [556, 510] width 70 height 20
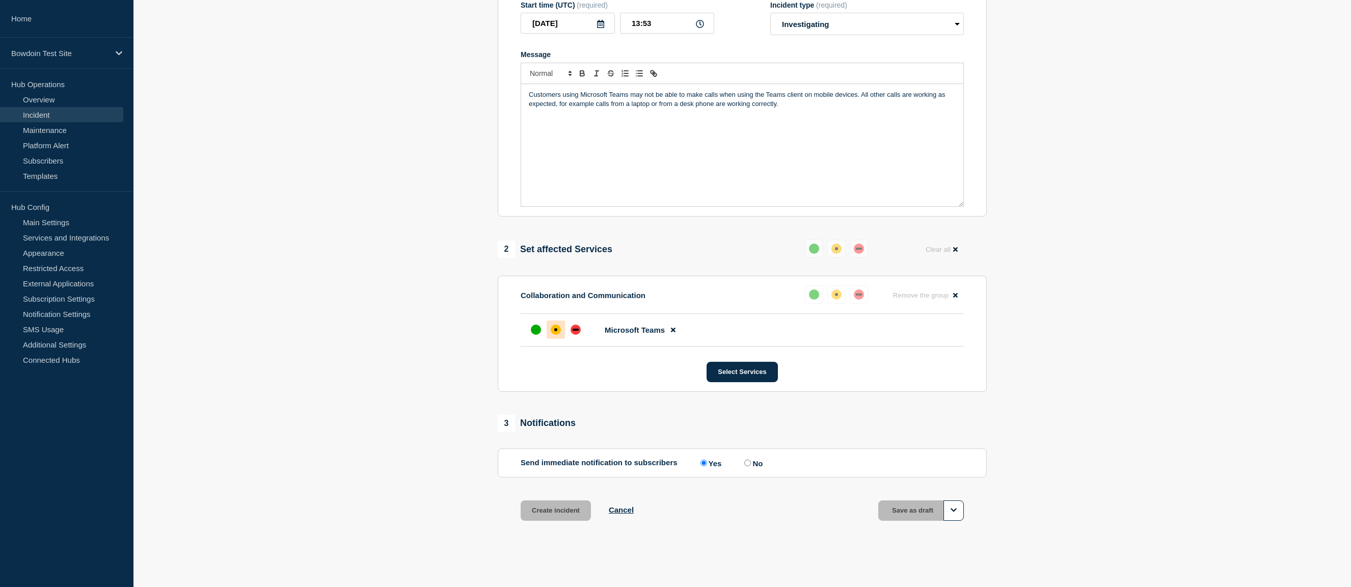
scroll to position [183, 0]
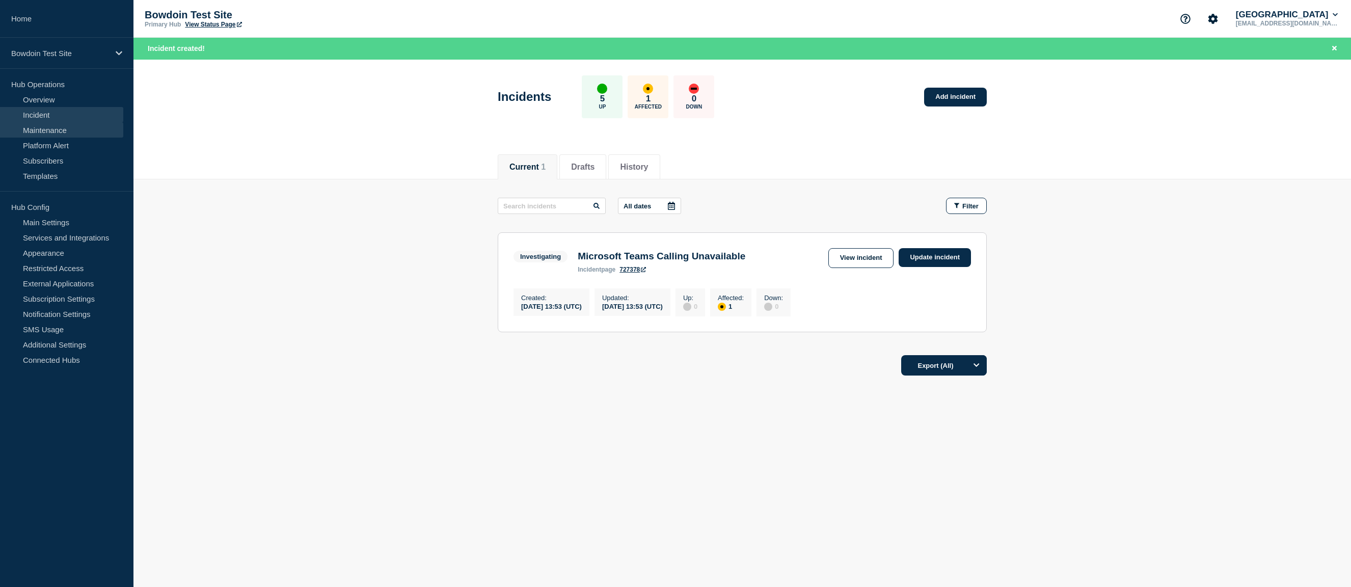
click at [53, 125] on link "Maintenance" at bounding box center [61, 129] width 123 height 15
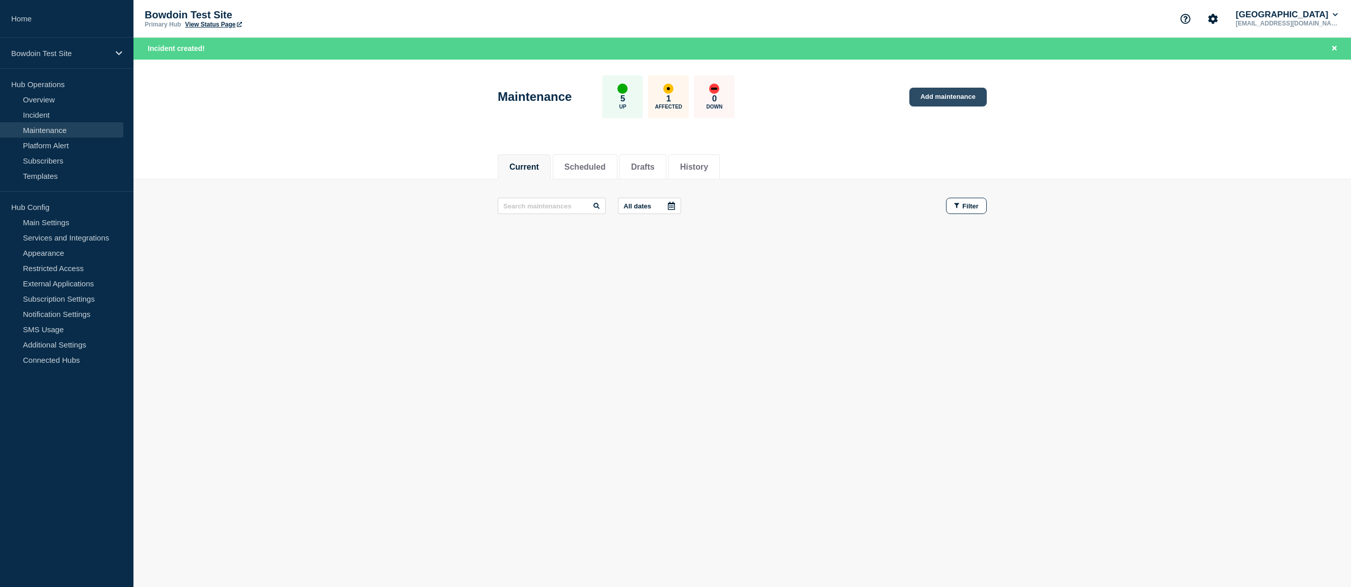
click at [968, 102] on link "Add maintenance" at bounding box center [947, 97] width 77 height 19
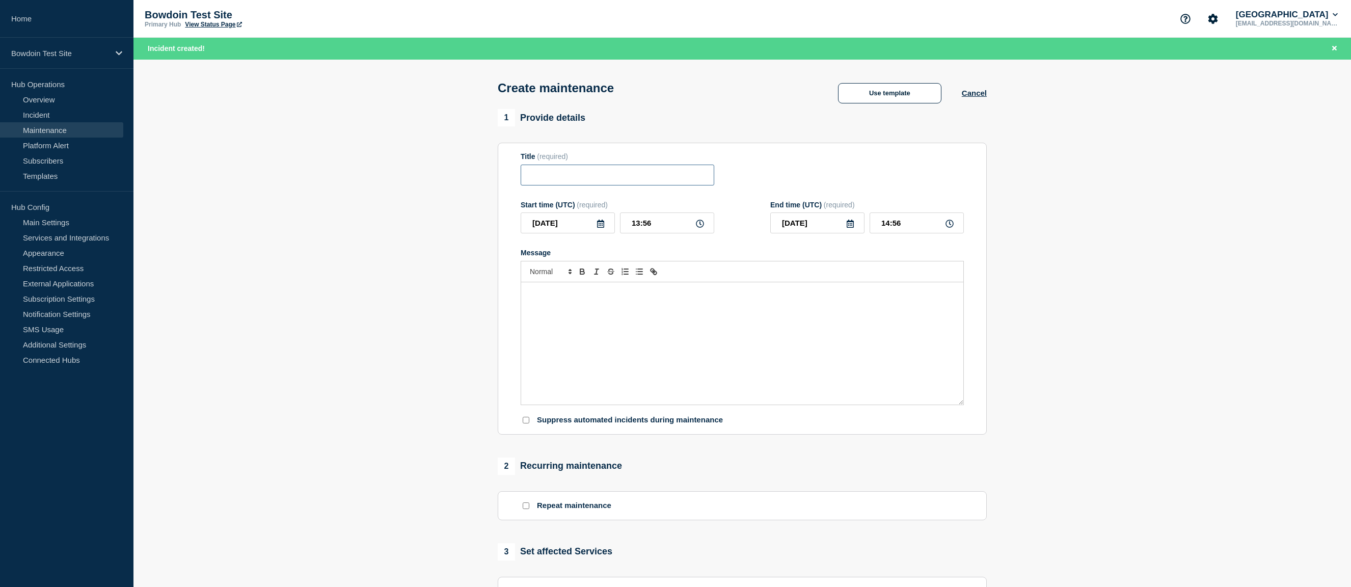
click at [645, 179] on input "Title" at bounding box center [618, 175] width 194 height 21
type input "Roux 207 Closed for renovation"
click at [582, 320] on div "Message" at bounding box center [742, 343] width 442 height 122
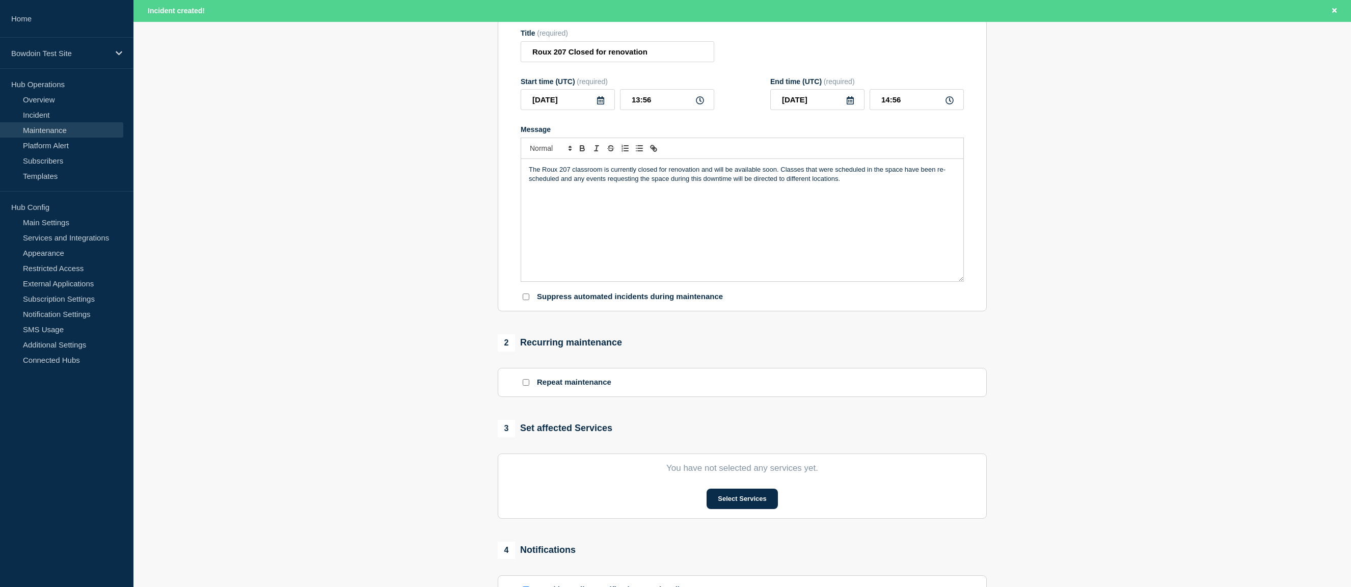
scroll to position [167, 0]
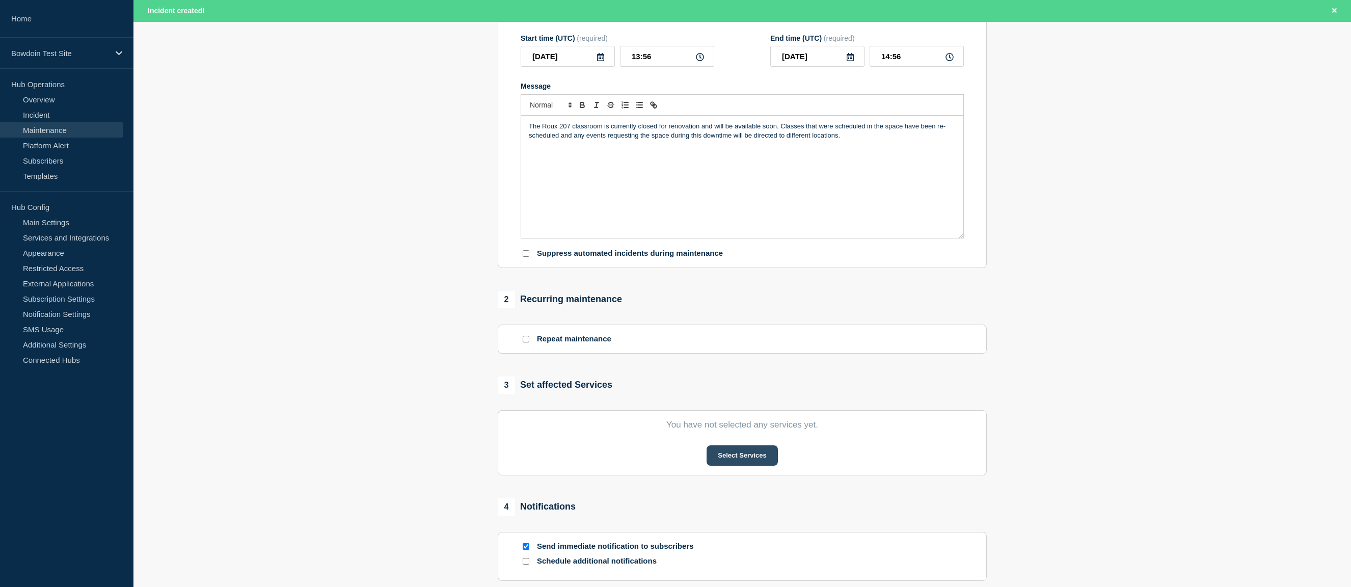
click at [727, 459] on button "Select Services" at bounding box center [741, 455] width 71 height 20
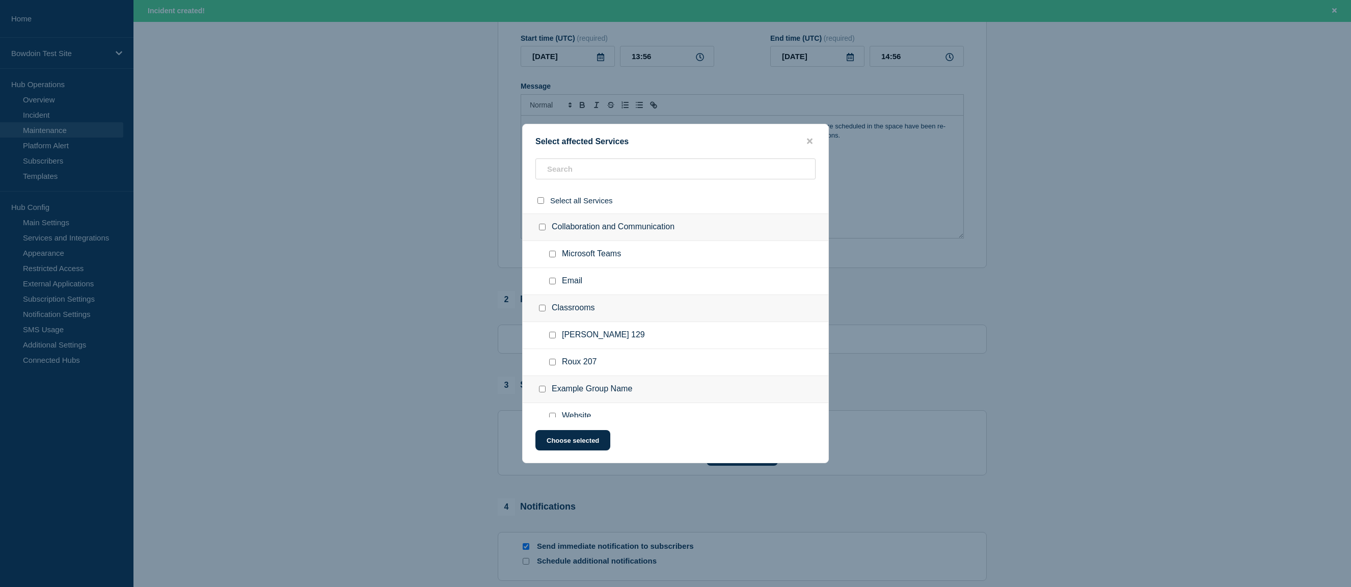
click at [550, 365] on input "Roux 207 checkbox" at bounding box center [552, 362] width 7 height 7
checkbox input "true"
drag, startPoint x: 582, startPoint y: 439, endPoint x: 582, endPoint y: 422, distance: 16.3
click at [582, 439] on button "Choose selected" at bounding box center [572, 440] width 75 height 20
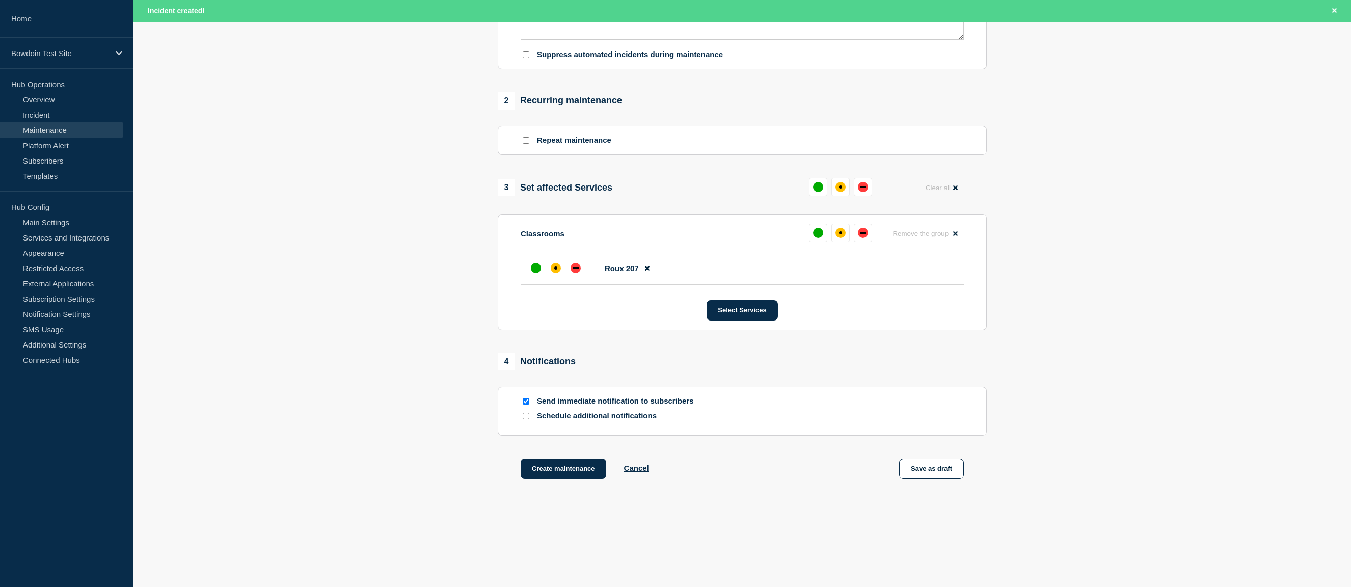
scroll to position [370, 0]
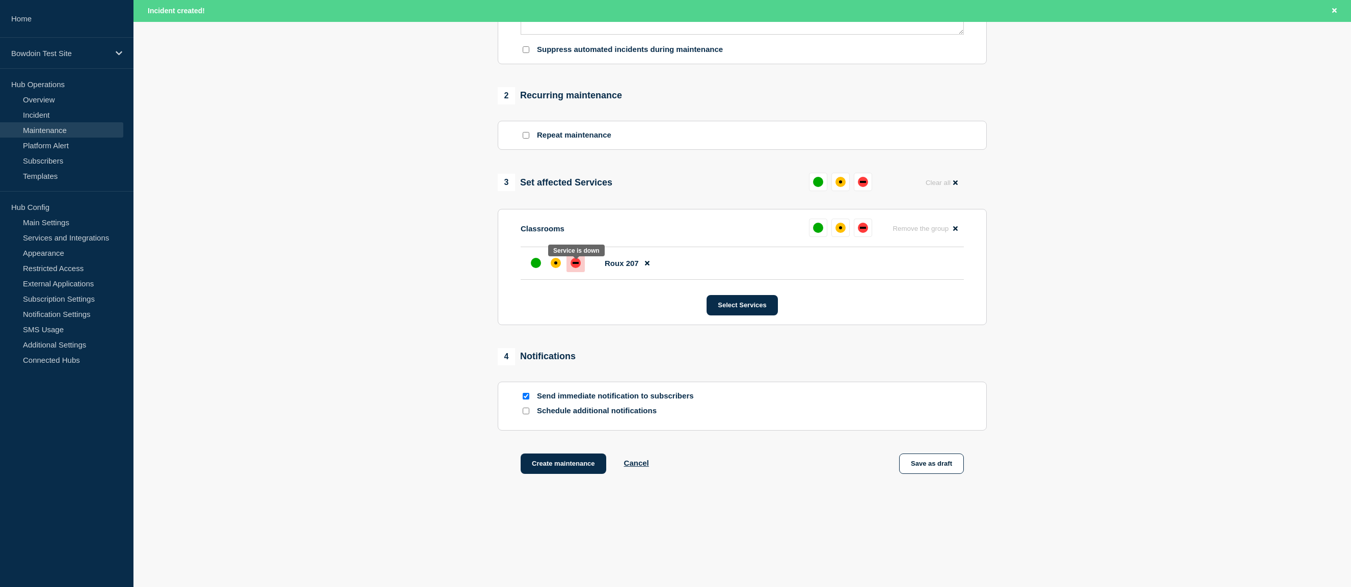
click at [580, 268] on div "down" at bounding box center [575, 263] width 10 height 10
click at [563, 472] on button "Create maintenance" at bounding box center [564, 463] width 86 height 20
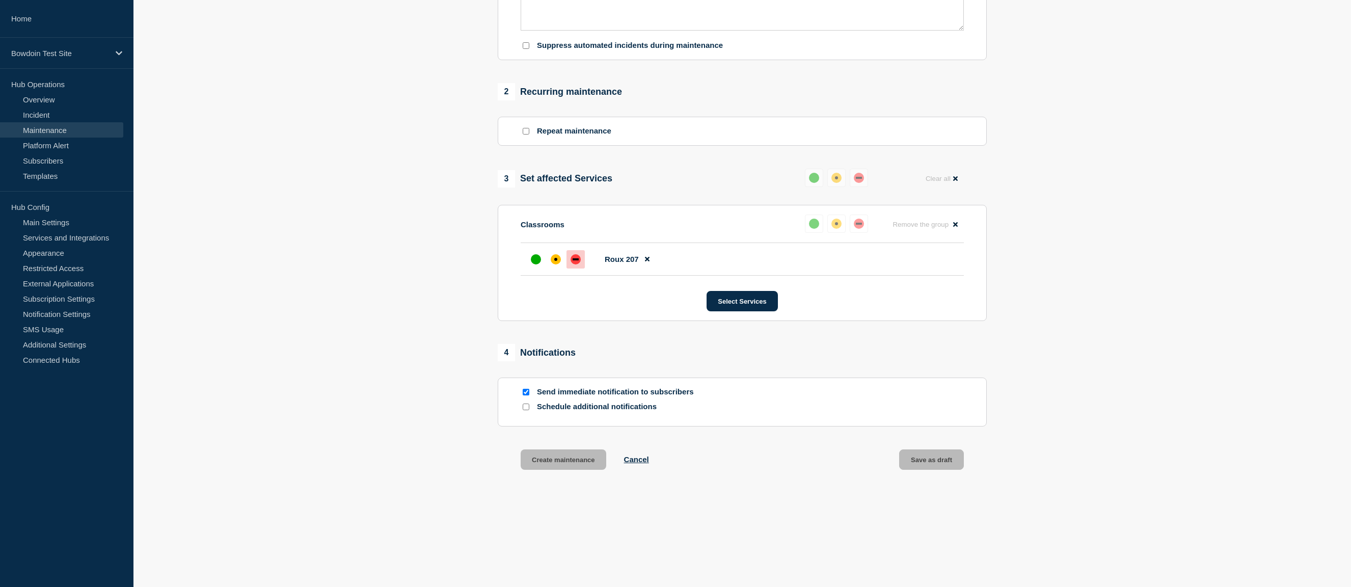
scroll to position [360, 0]
